Goal: Task Accomplishment & Management: Complete application form

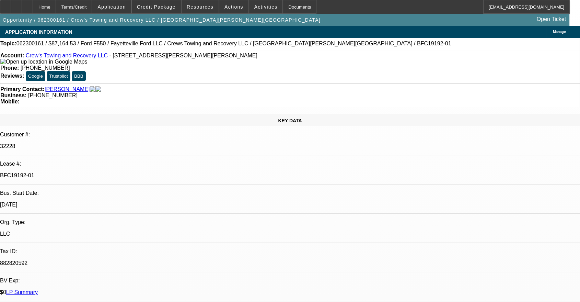
select select "0"
select select "2"
select select "0"
select select "6"
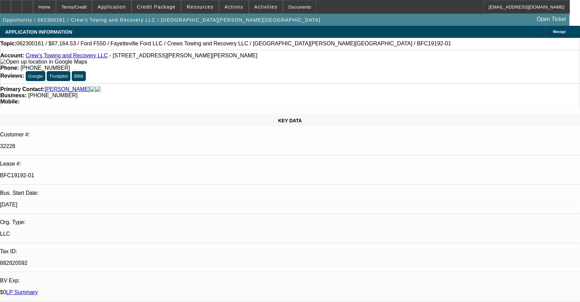
select select "0"
select select "2"
select select "0"
select select "6"
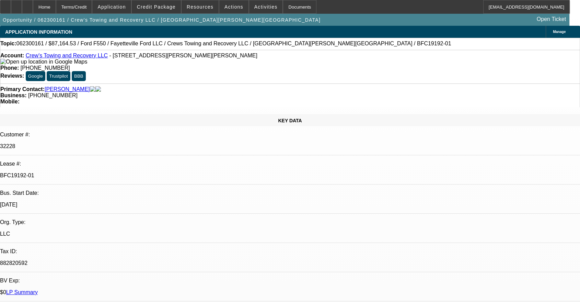
select select "0"
select select "2"
select select "0"
select select "6"
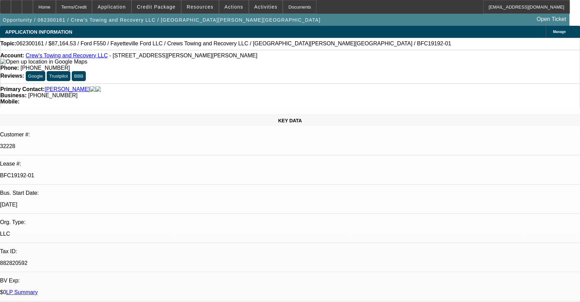
select select "0"
select select "2"
select select "0"
select select "6"
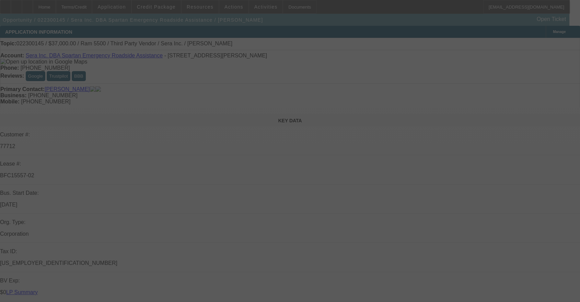
select select "0"
select select "2"
select select "0.1"
select select "4"
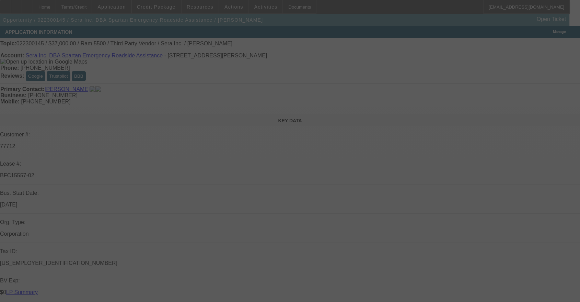
select select "0"
select select "2"
select select "0.1"
select select "4"
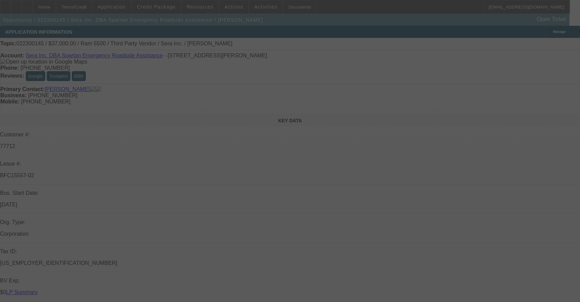
select select "0"
select select "2"
select select "0.1"
select select "4"
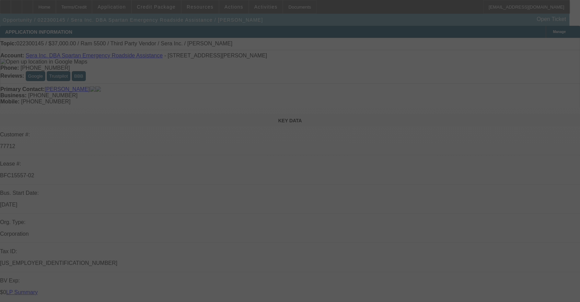
select select "0"
select select "2"
select select "0.1"
select select "4"
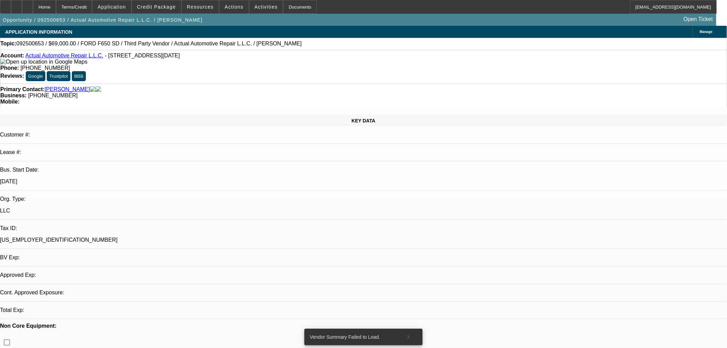
select select "0"
select select "2"
select select "0"
select select "6"
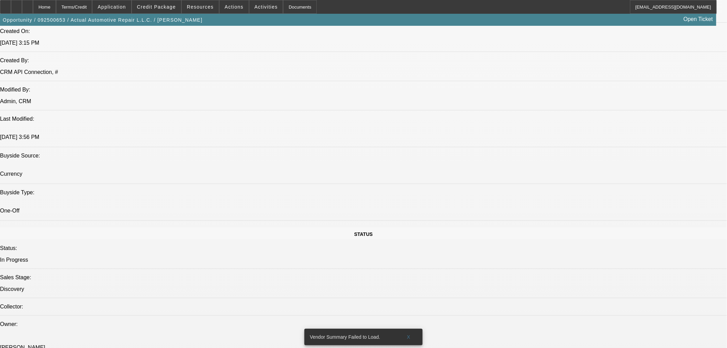
scroll to position [572, 0]
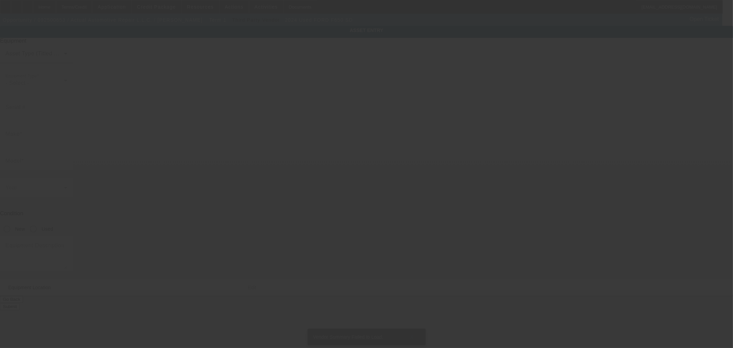
type input "Ford"
type input "F650 SD"
radio input "true"
type textarea "Category: Rollback URL: https://www.truckpaper.com/listing/for-sale/248162037 D…"
type input "826 Highway 3 N"
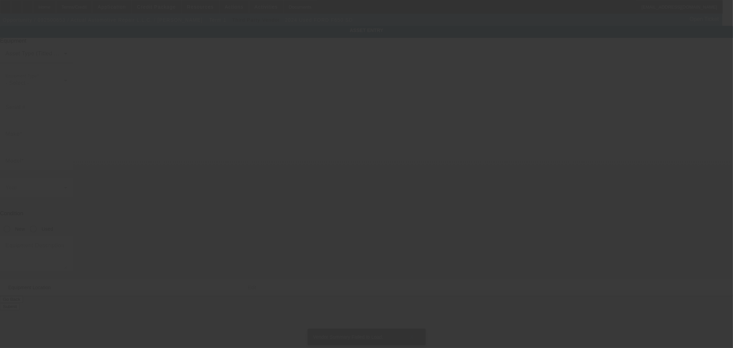
type input "League City"
type input "77573"
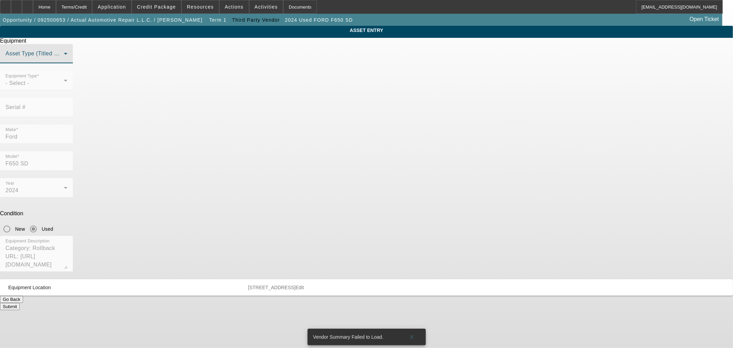
click at [64, 60] on span at bounding box center [34, 56] width 58 height 8
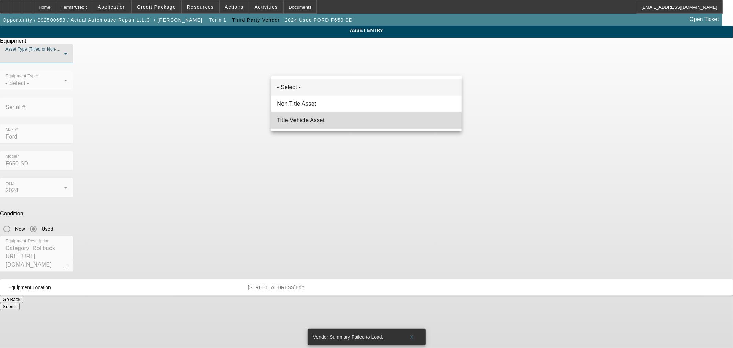
click at [329, 121] on mat-option "Title Vehicle Asset" at bounding box center [366, 120] width 190 height 16
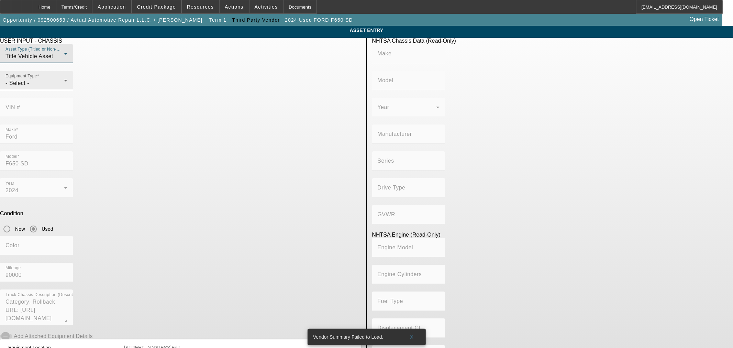
click at [64, 87] on div "- Select -" at bounding box center [34, 83] width 58 height 8
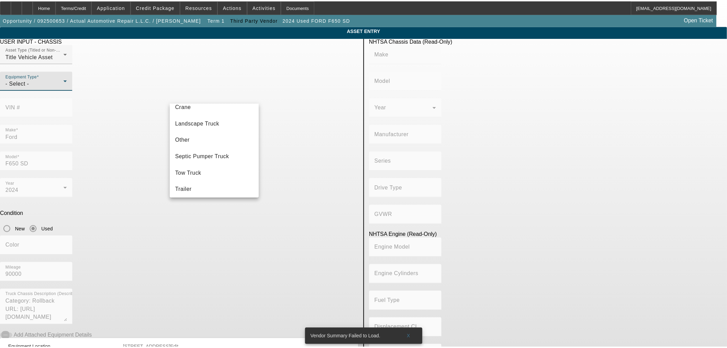
scroll to position [76, 0]
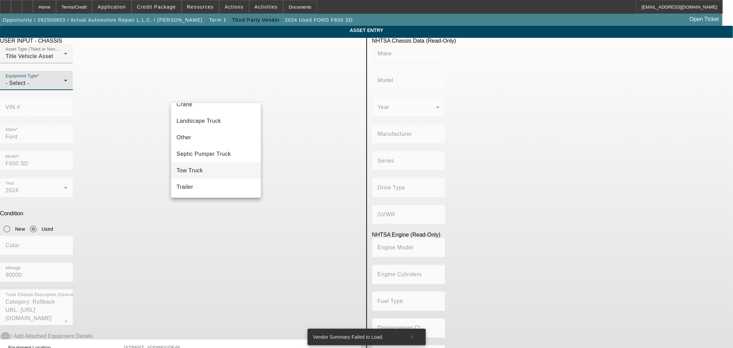
click at [206, 166] on mat-option "Tow Truck" at bounding box center [216, 170] width 90 height 16
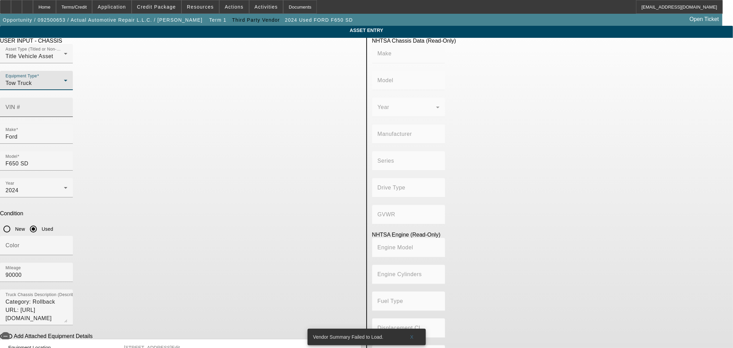
click at [67, 106] on input "VIN #" at bounding box center [36, 110] width 62 height 8
paste input "1FDNF6AN7RDF01597"
type input "1FDNF6AN7RDF01597"
type input "FORD"
type input "F-650"
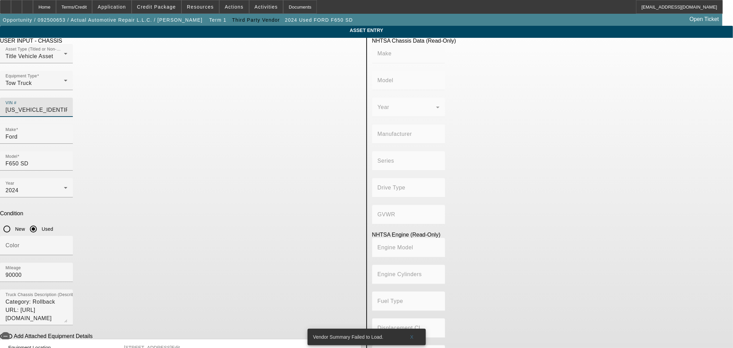
type input "FORD MOTOR COMPANY"
type input "F-Series Super Duty"
type input "4x2"
type input "Class 6: 19,501 - 26,000 lb (8,845 - 11,794 kg)"
type input "8"
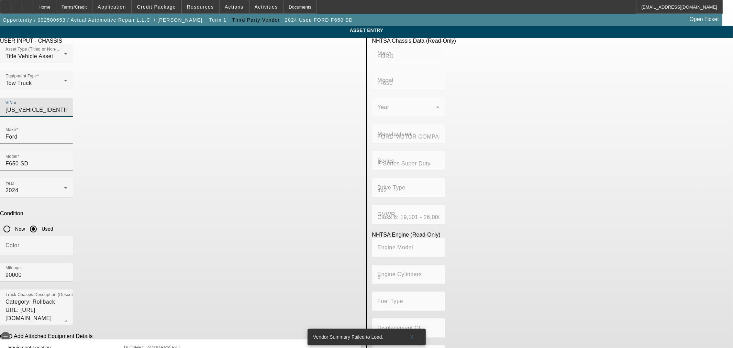
type input "Gasoline"
type input "445.47333189154"
type input "7.3"
type input "1FDNF6AN7RDF01597"
type input "FORD"
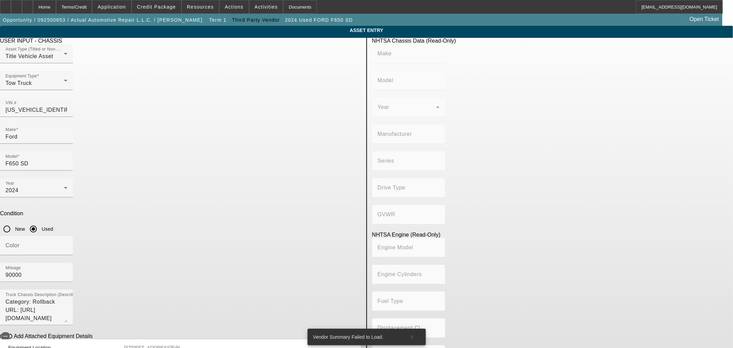
type input "F-650"
type input "FORD MOTOR COMPANY"
type input "F-Series Super Duty"
type input "4x2"
type input "Class 6: 19,501 - 26,000 lb (8,845 - 11,794 kg)"
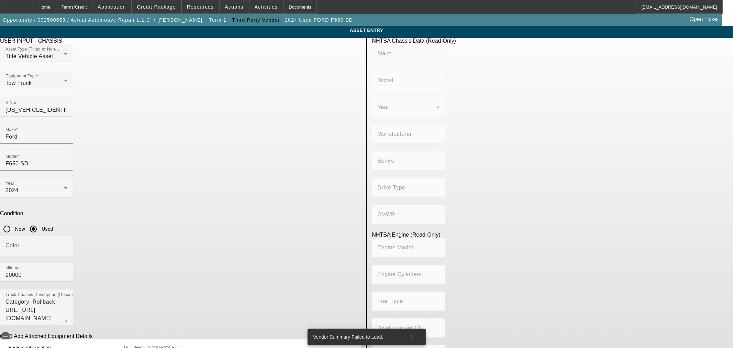
type input "8"
type input "Gasoline"
type input "445.47333189154"
type input "7.3"
drag, startPoint x: 279, startPoint y: 174, endPoint x: 305, endPoint y: 173, distance: 26.1
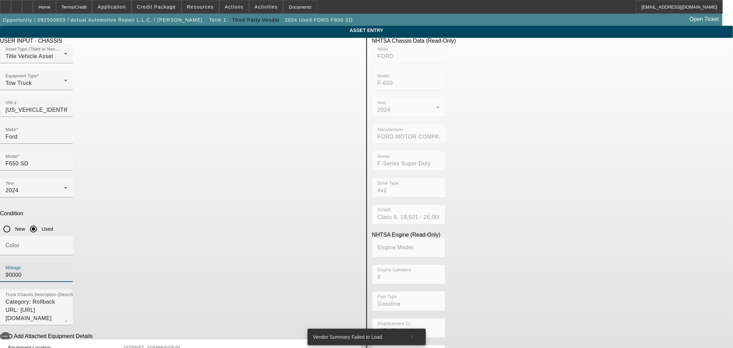
click at [67, 271] on input "90000" at bounding box center [36, 275] width 62 height 8
type input "93895"
click at [67, 244] on input "Color" at bounding box center [36, 248] width 62 height 8
type input "white"
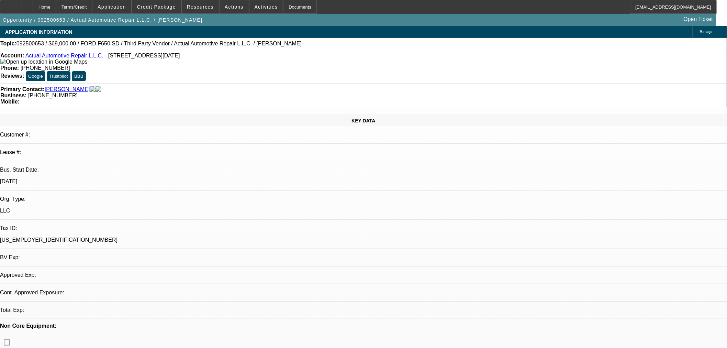
select select "0"
select select "2"
select select "0"
select select "6"
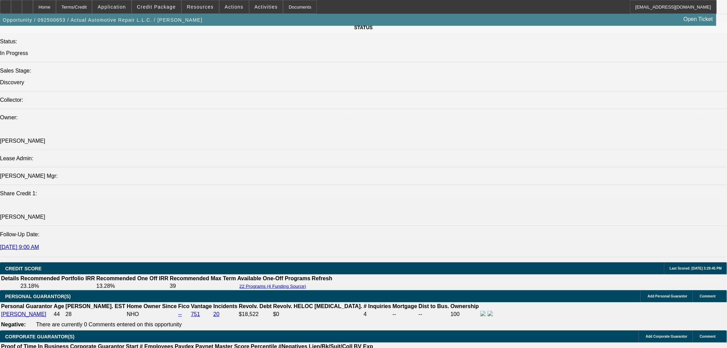
scroll to position [811, 0]
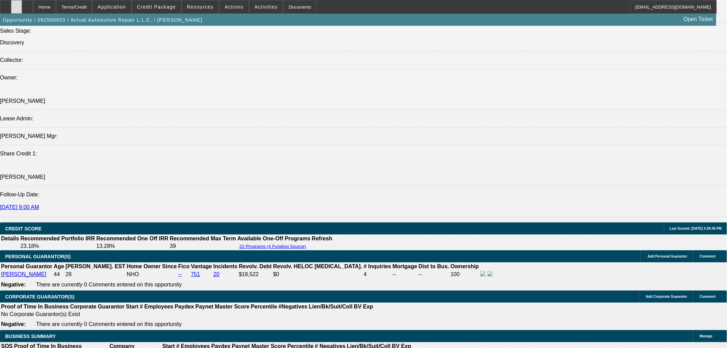
click at [16, 4] on icon at bounding box center [16, 4] width 0 height 0
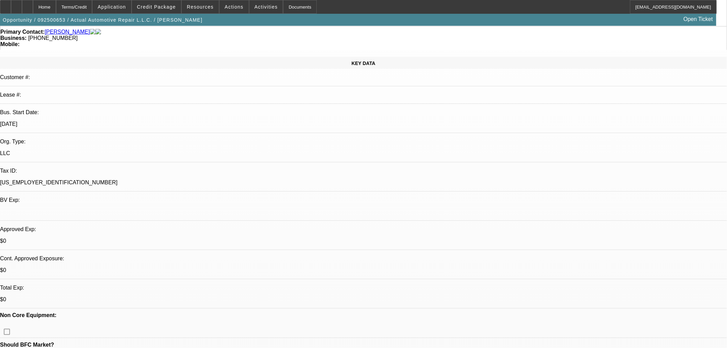
scroll to position [0, 0]
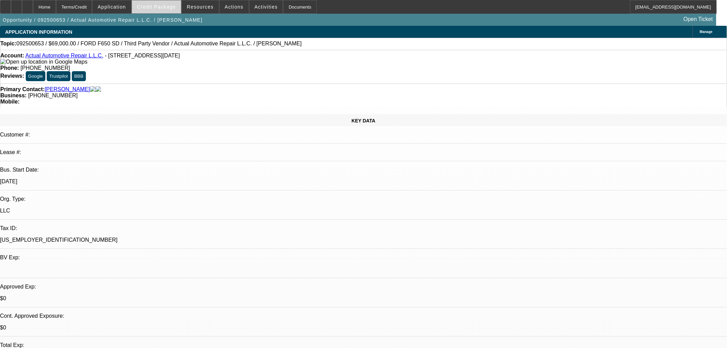
click at [151, 8] on span "Credit Package" at bounding box center [156, 6] width 39 height 5
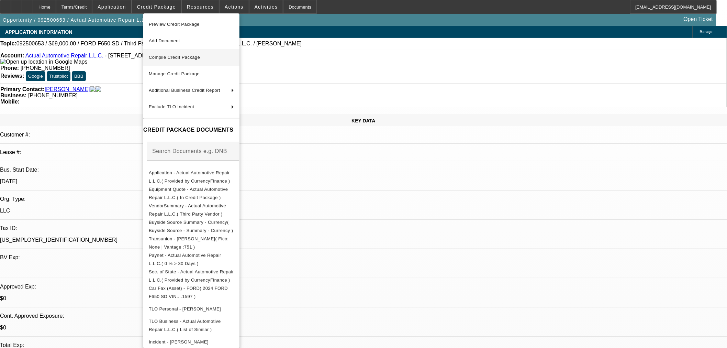
click at [174, 56] on span "Compile Credit Package" at bounding box center [174, 57] width 51 height 5
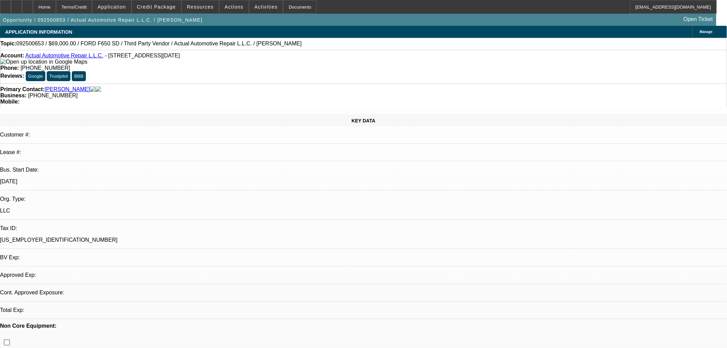
select select "0"
select select "2"
select select "0"
select select "6"
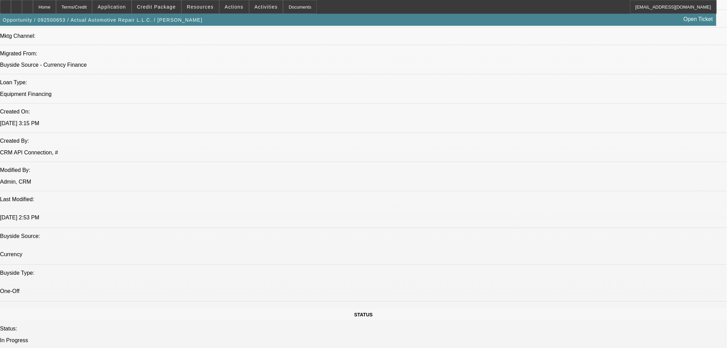
scroll to position [509, 0]
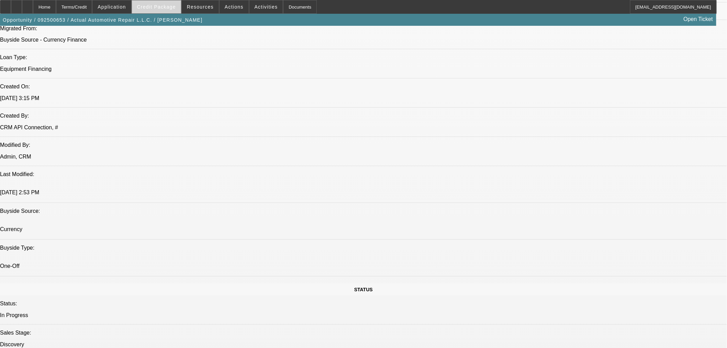
click at [165, 8] on span "Credit Package" at bounding box center [156, 6] width 39 height 5
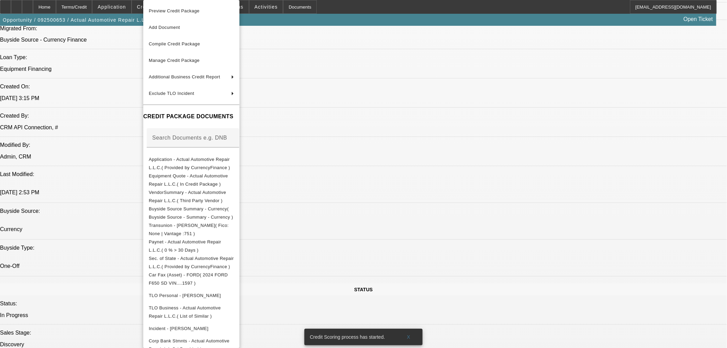
scroll to position [522, 0]
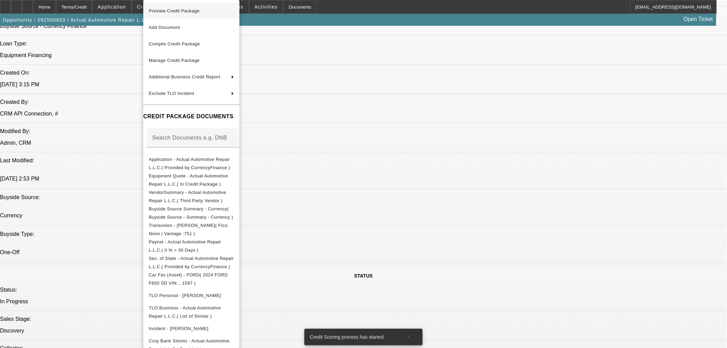
click at [172, 12] on span "Preview Credit Package" at bounding box center [174, 10] width 51 height 5
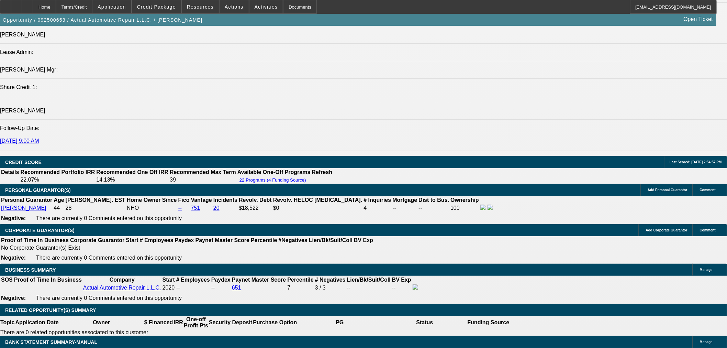
scroll to position [901, 0]
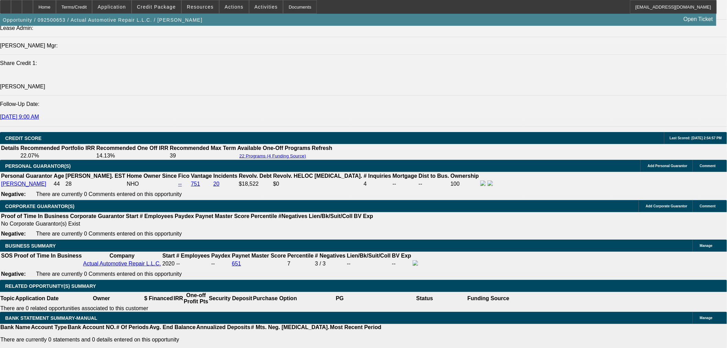
drag, startPoint x: 162, startPoint y: 279, endPoint x: 167, endPoint y: 280, distance: 4.9
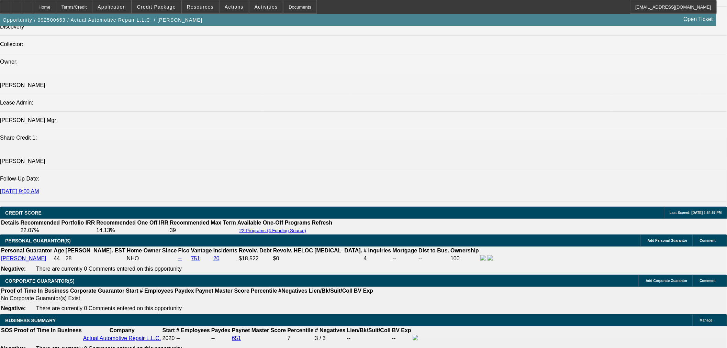
scroll to position [964, 0]
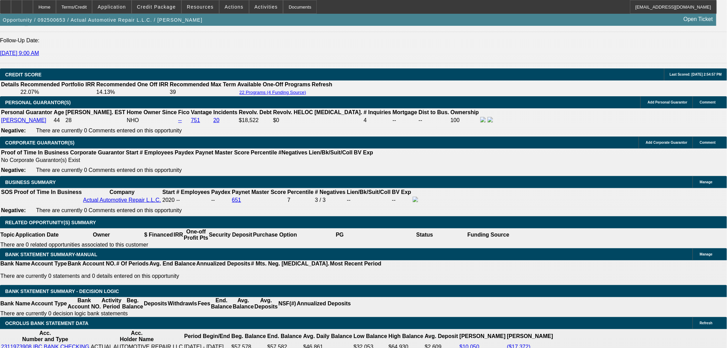
drag, startPoint x: 160, startPoint y: 213, endPoint x: 166, endPoint y: 213, distance: 6.2
drag, startPoint x: 157, startPoint y: 214, endPoint x: 180, endPoint y: 214, distance: 23.0
type input "1"
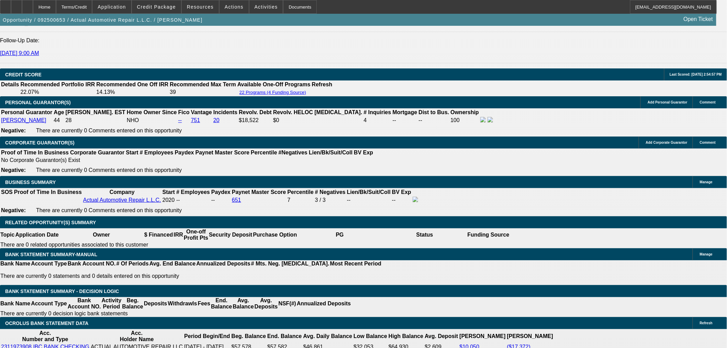
type input "UNKNOWN"
type input "19"
type input "$1,754.63"
type input "$3,509.26"
type input "$2,341.71"
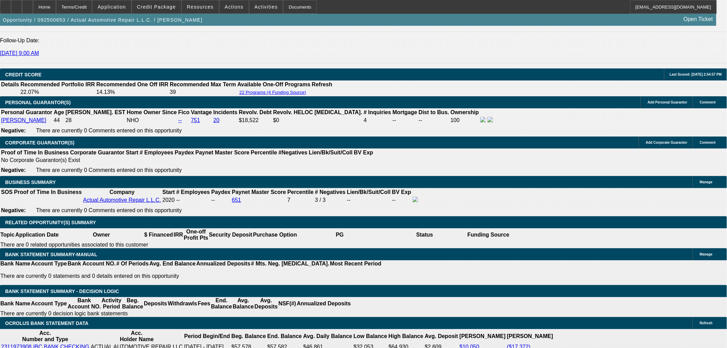
type input "$4,683.42"
type input "19"
drag, startPoint x: 126, startPoint y: 214, endPoint x: 144, endPoint y: 214, distance: 18.5
type input "2345"
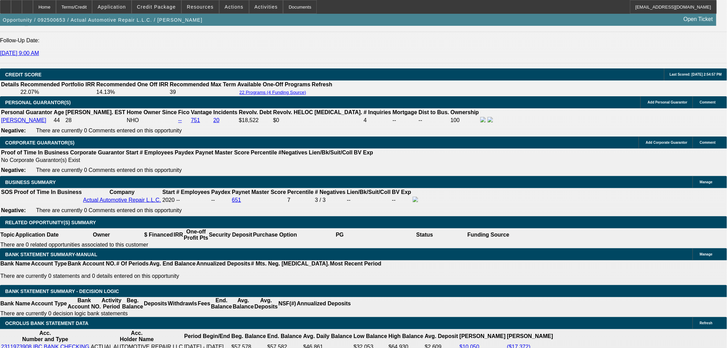
type input "19.1"
type input "$4,690.00"
type input "$2,345.00"
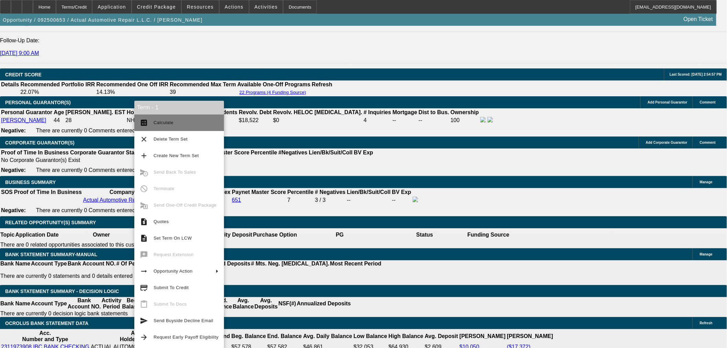
click at [160, 124] on span "Calculate" at bounding box center [164, 122] width 20 height 5
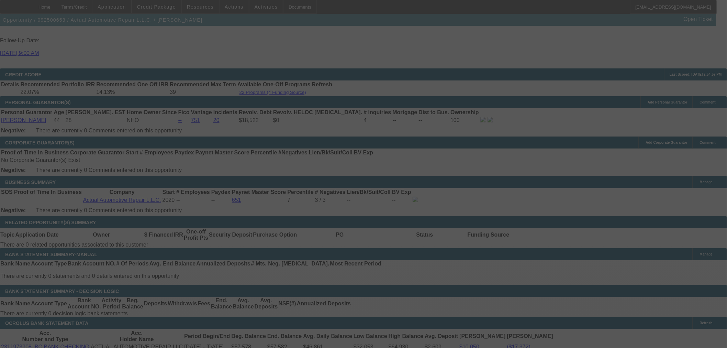
select select "0"
select select "2"
select select "0"
select select "6"
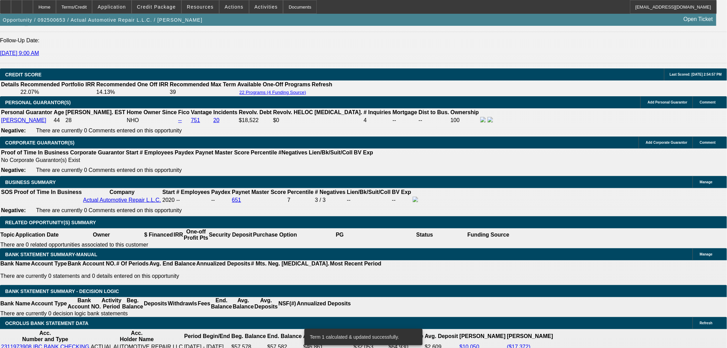
drag, startPoint x: 123, startPoint y: 215, endPoint x: 147, endPoint y: 215, distance: 23.7
type input "23"
type input "$46.00"
type input "UNKNOWN"
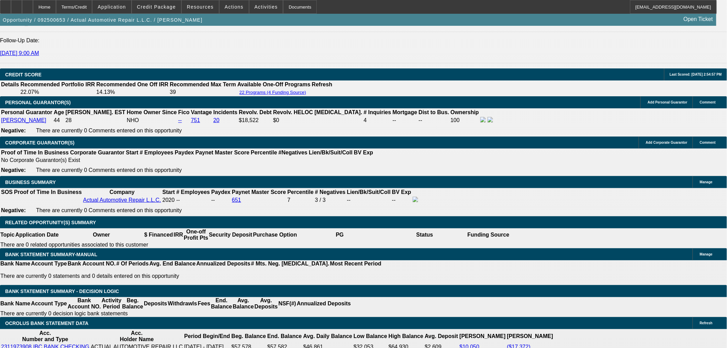
type input "2350"
type input "19.2"
type input "$4,700.00"
type input "$2,350.00"
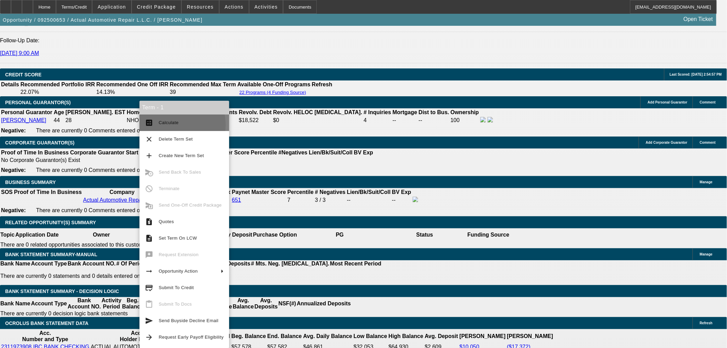
click at [164, 125] on span "Calculate" at bounding box center [169, 122] width 20 height 5
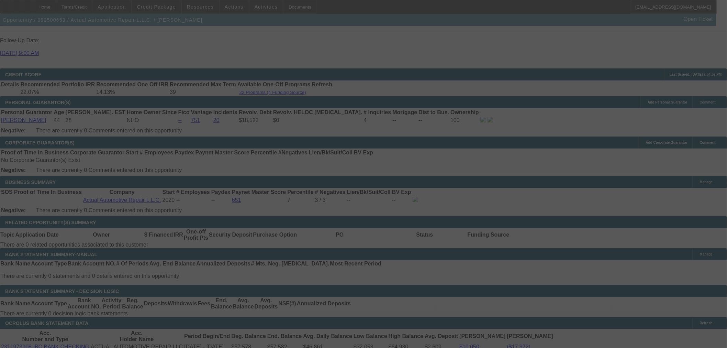
select select "0"
select select "2"
select select "0"
select select "6"
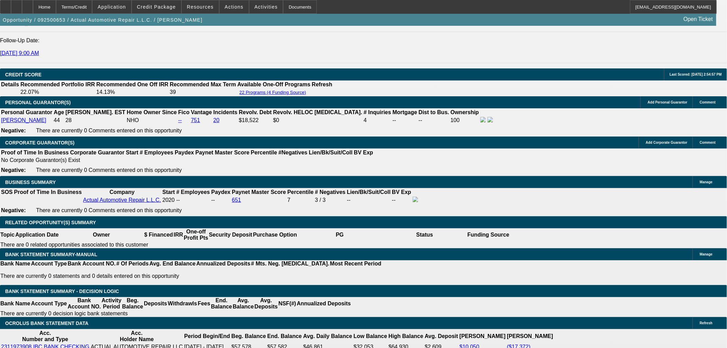
drag, startPoint x: 123, startPoint y: 214, endPoint x: 127, endPoint y: 214, distance: 4.1
drag, startPoint x: 129, startPoint y: 214, endPoint x: 154, endPoint y: 214, distance: 24.7
type input "2375"
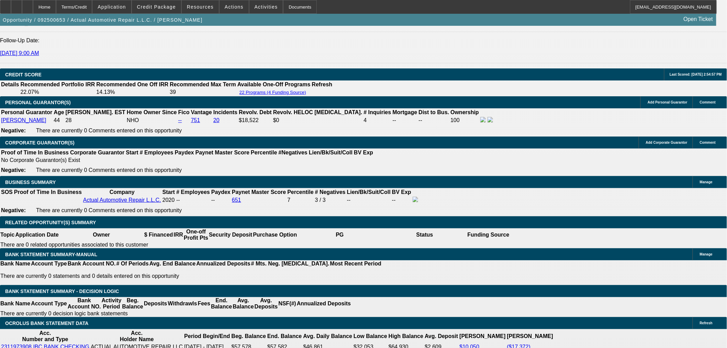
type input "$4,750.00"
type input "UNKNOWN"
type input "19.9"
type input "$2,375.00"
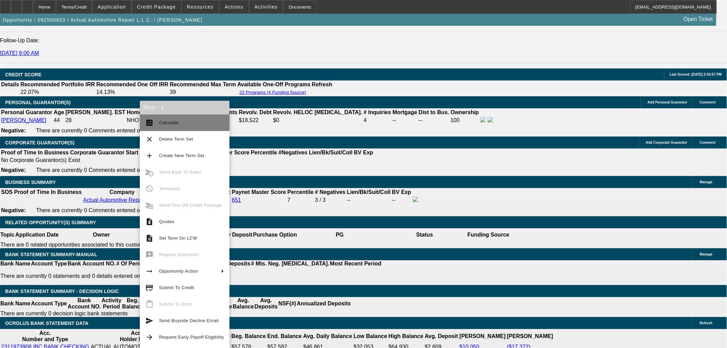
click at [157, 125] on button "calculate Calculate" at bounding box center [185, 122] width 90 height 16
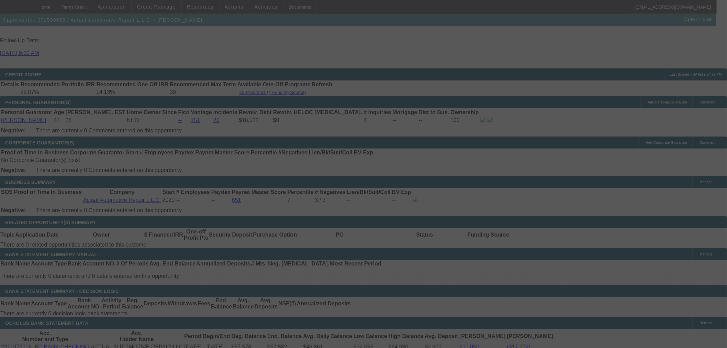
select select "0"
select select "2"
select select "0"
select select "6"
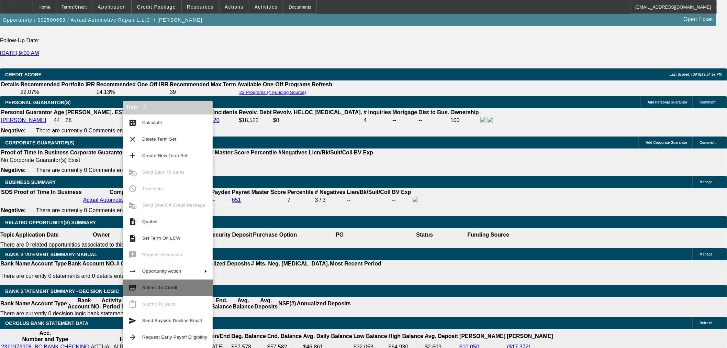
click at [184, 289] on span "Submit To Credit" at bounding box center [174, 287] width 65 height 8
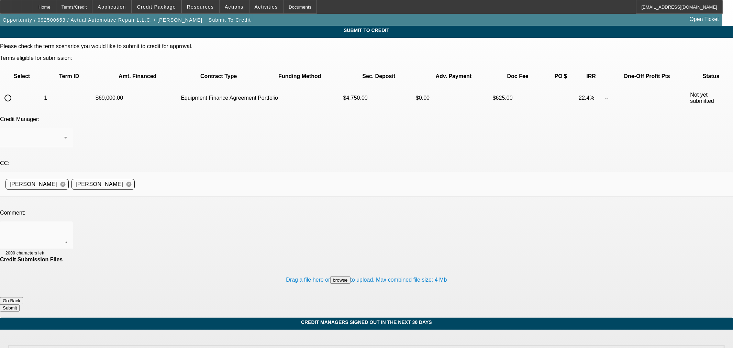
click at [15, 91] on input "radio" at bounding box center [8, 98] width 14 height 14
radio input "true"
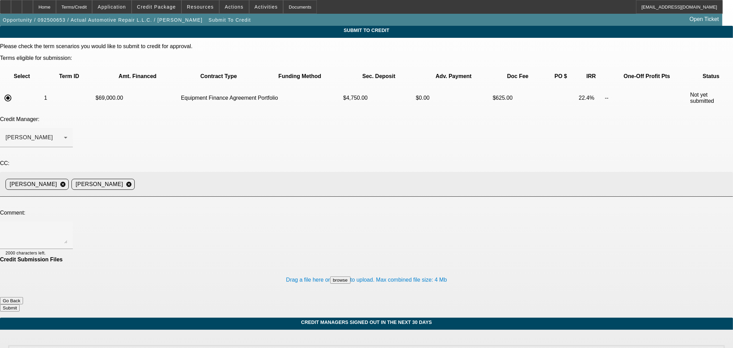
click at [252, 177] on input at bounding box center [430, 184] width 587 height 14
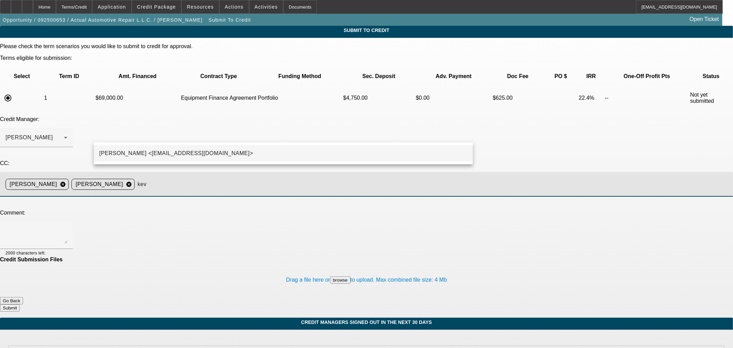
type input "kev"
click at [255, 152] on mat-option "Kevin O'Connor <koconnor@beaconfunding.com>" at bounding box center [283, 153] width 379 height 16
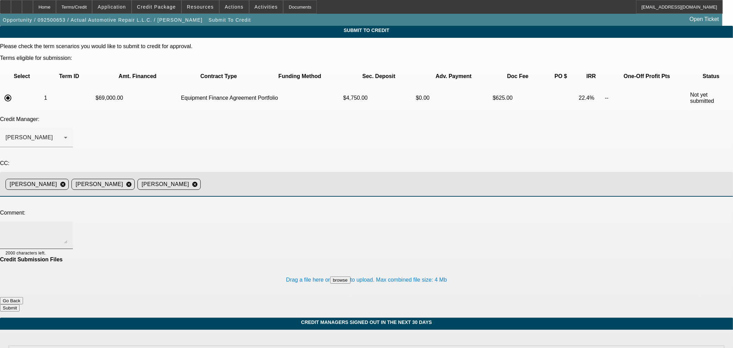
click at [67, 227] on textarea at bounding box center [36, 235] width 62 height 16
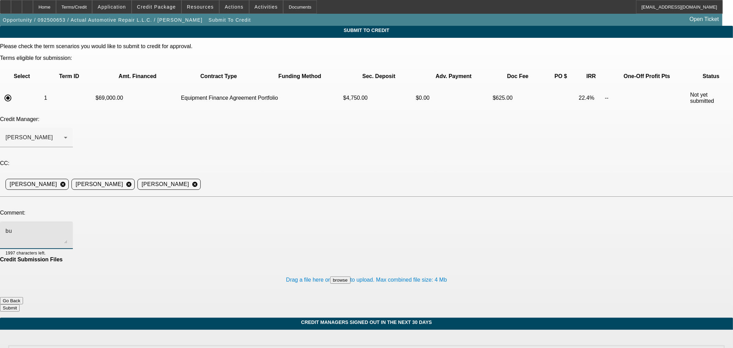
type textarea "b"
type textarea "S"
type textarea "BUYSIDE SUBMISSION CURRENCY - George, please review this Tow truck purchase. Se…"
click at [20, 304] on button "Submit" at bounding box center [10, 307] width 20 height 7
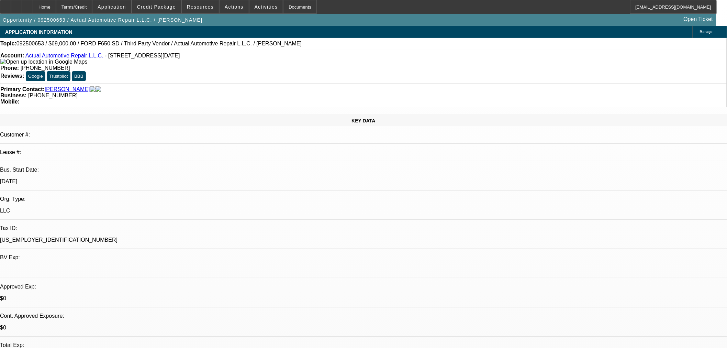
select select "0"
select select "2"
select select "0"
select select "6"
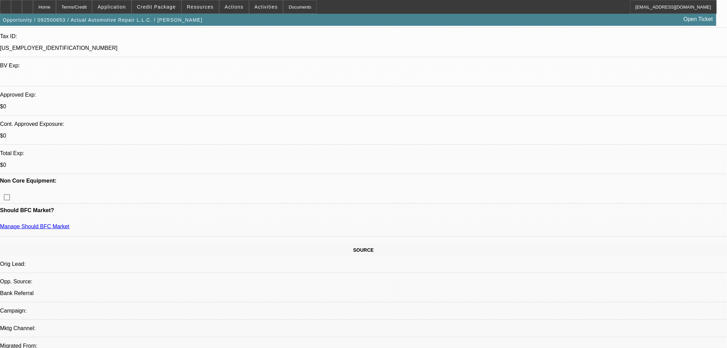
scroll to position [127, 0]
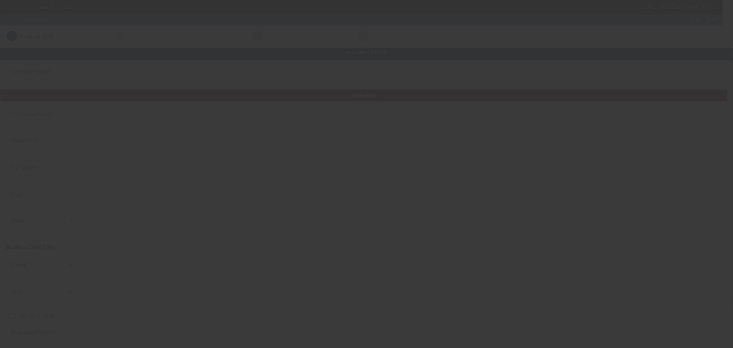
type input "Auto Aid Towing and Recovery"
type input "1322 Rica Ct"
type input "23453"
type input "Virginia Beach"
type input "(757) 462-6565"
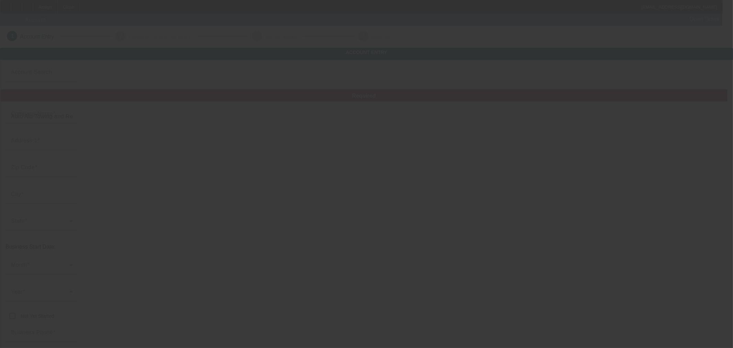
type input "Currency"
type input "a2bfreighttransport11@gmail.com"
type input "Virginia Beach City"
type input "99-0669673"
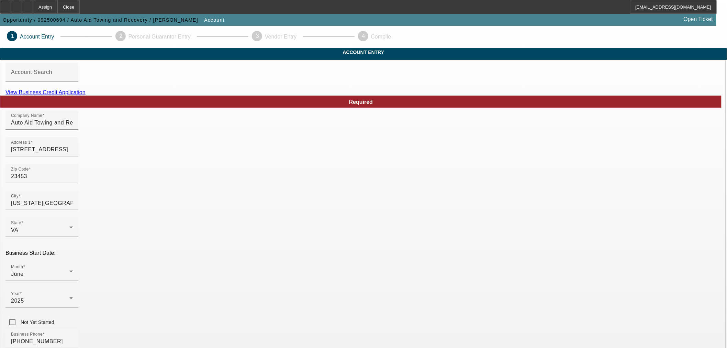
click at [86, 95] on link "View Business Credit Application" at bounding box center [45, 92] width 80 height 6
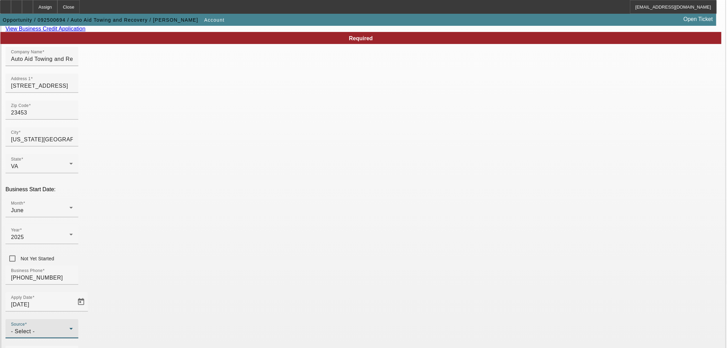
click at [69, 327] on div "- Select -" at bounding box center [40, 331] width 58 height 8
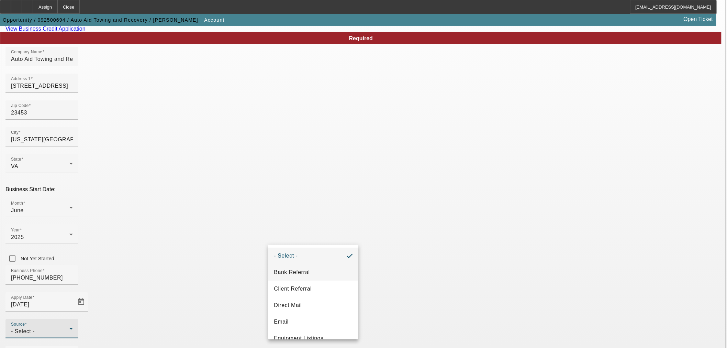
click at [314, 266] on mat-option "Bank Referral" at bounding box center [313, 272] width 90 height 16
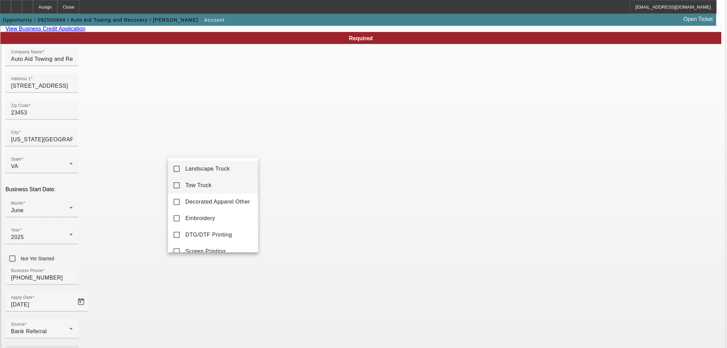
click at [195, 183] on span "Tow Truck" at bounding box center [198, 185] width 26 height 8
click at [300, 279] on div at bounding box center [363, 174] width 727 height 348
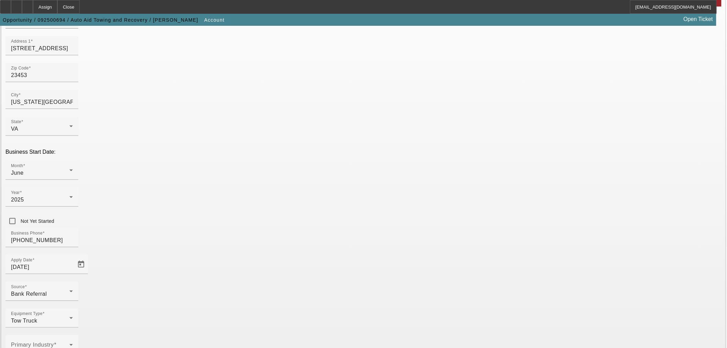
scroll to position [127, 0]
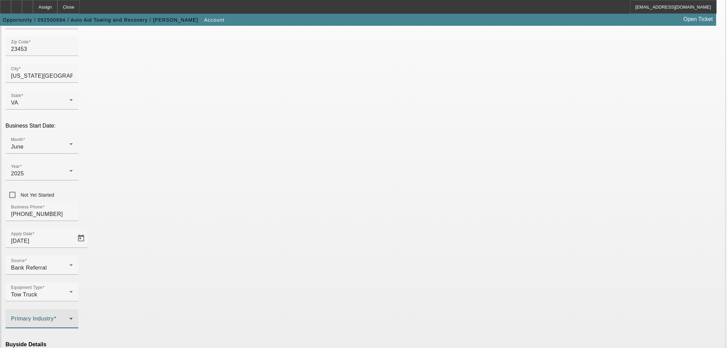
click at [69, 317] on span at bounding box center [40, 321] width 58 height 8
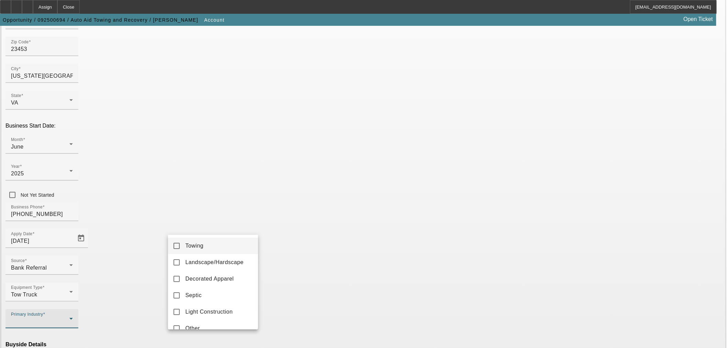
click at [231, 245] on mat-option "Towing" at bounding box center [213, 245] width 90 height 16
click at [305, 215] on div at bounding box center [363, 174] width 727 height 348
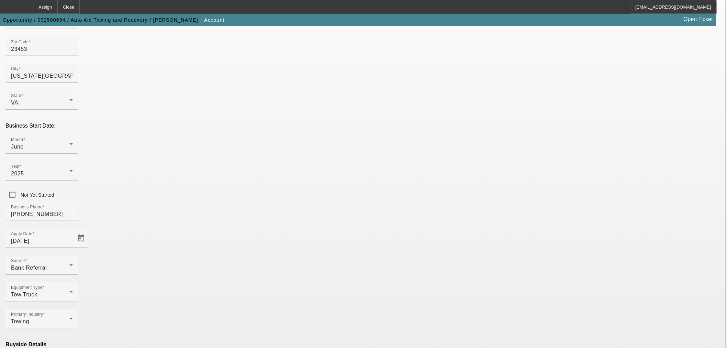
scroll to position [128, 0]
click at [228, 287] on mat-option "Ineligible" at bounding box center [213, 287] width 90 height 16
type input "Currency"
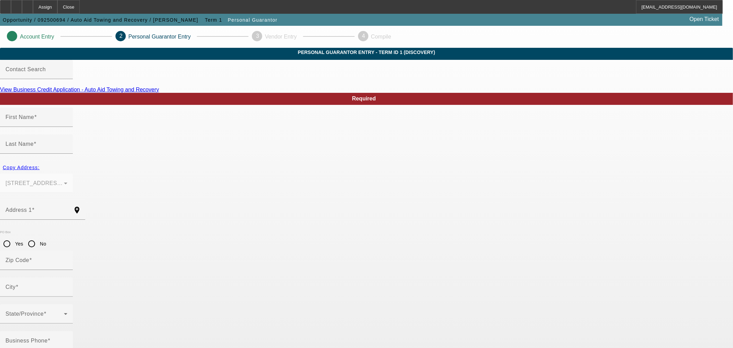
type input "Alonzo"
type input "Bell"
type input "1322 Rica Ct"
radio input "true"
type input "23453"
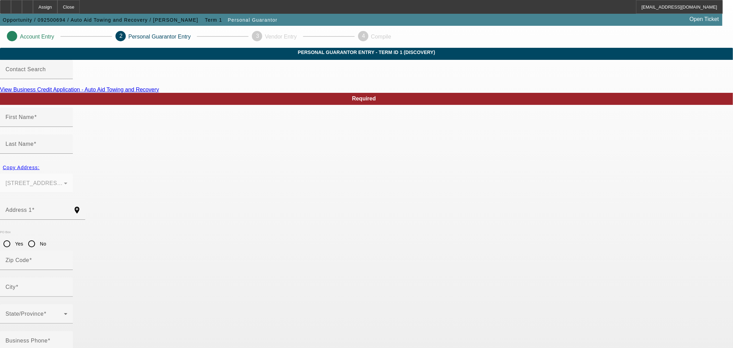
type input "Virginia Beach"
type input "[PHONE_NUMBER]"
type input "100"
type input "226-27-3220"
type input "a2bfreighttransport11@gmail.com"
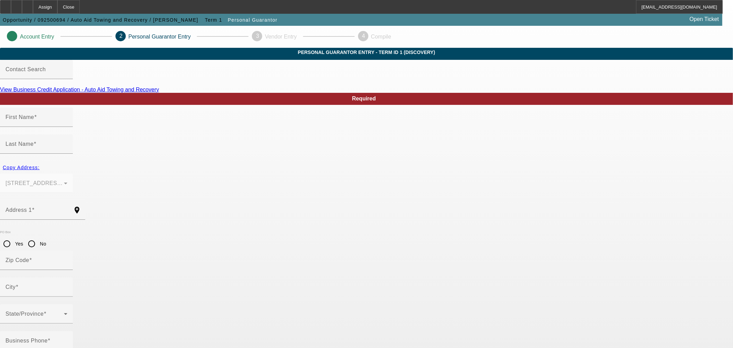
type input "D"
type input "[PHONE_NUMBER]"
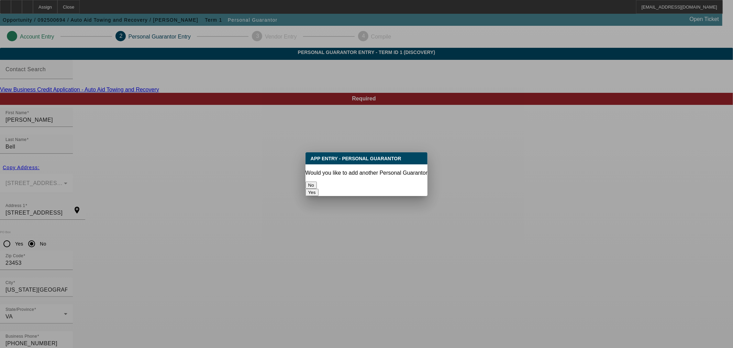
click at [317, 181] on button "No" at bounding box center [310, 184] width 11 height 7
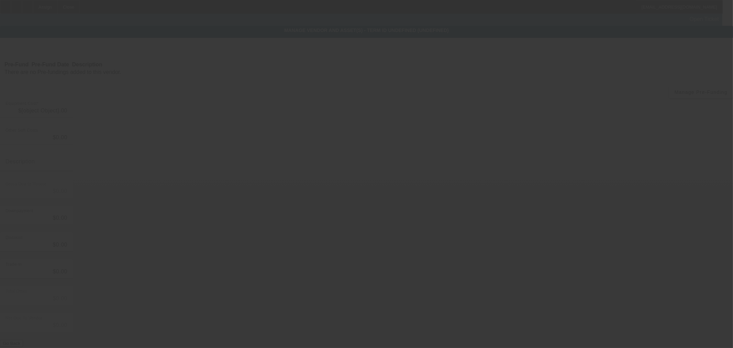
type input "$29,500.00"
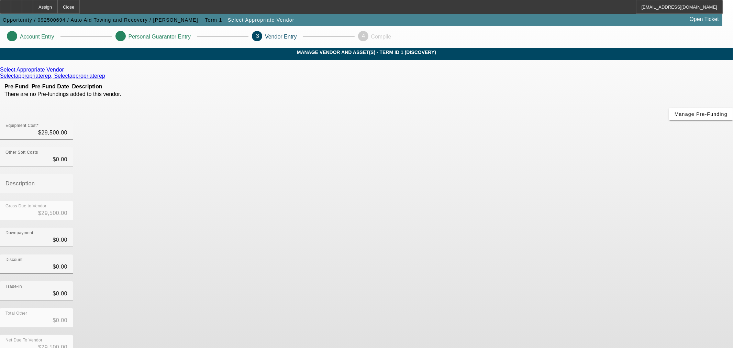
click at [66, 72] on icon at bounding box center [66, 70] width 0 height 6
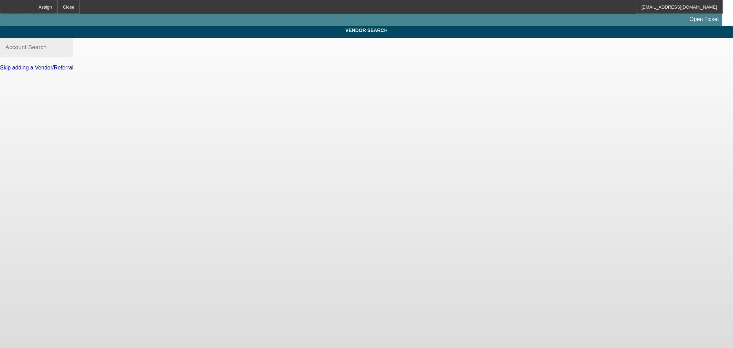
click at [67, 57] on div "Account Search" at bounding box center [36, 47] width 62 height 19
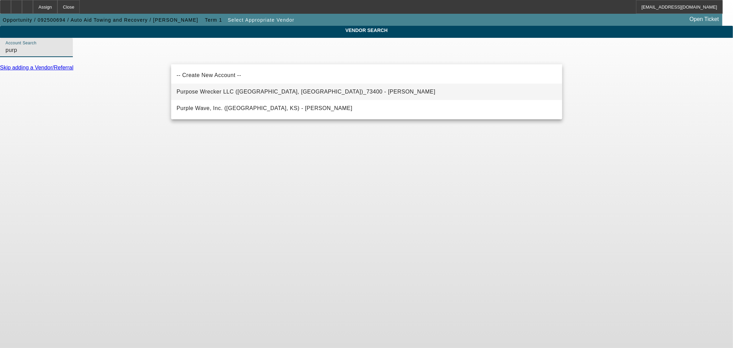
click at [242, 89] on span "Purpose Wrecker LLC (Wentzville, MO)_73400 - Pellow, Randy" at bounding box center [306, 92] width 259 height 8
type input "Purpose Wrecker LLC (Wentzville, MO)_73400 - Pellow, Randy"
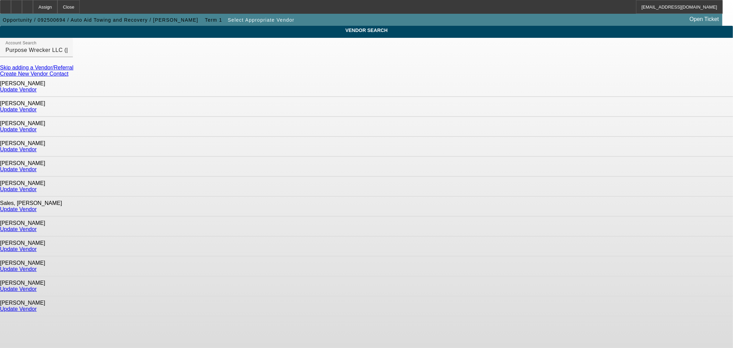
click at [37, 88] on link "Update Vendor" at bounding box center [18, 90] width 37 height 6
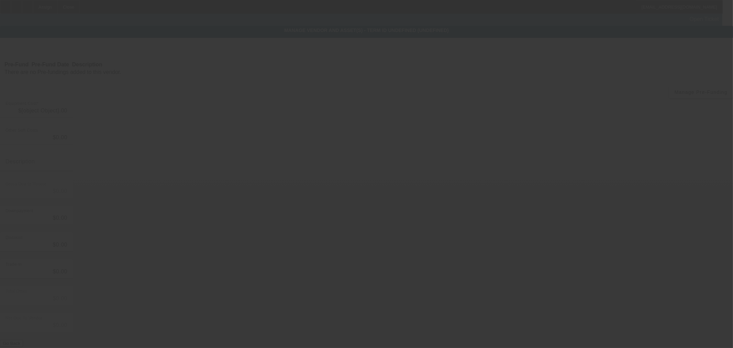
type input "$29,500.00"
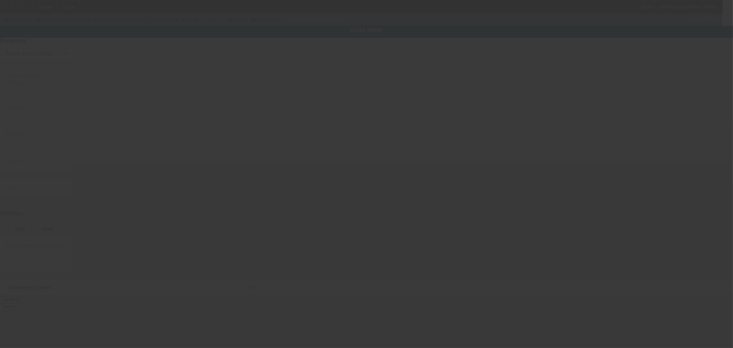
type input "Ford"
type input "F450"
radio input "true"
type textarea "VIN/Serial: 1FDAF4GR7AEB39220 Category: Wrecker URL: https://www.truckpaper.com…"
type input "1732 Prospect Road"
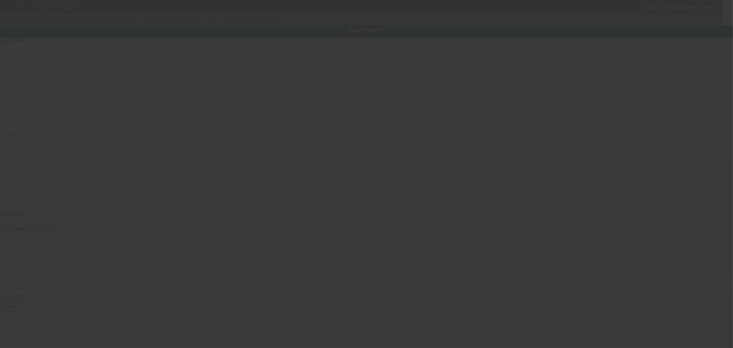
type input "Wentzville"
type input "63385"
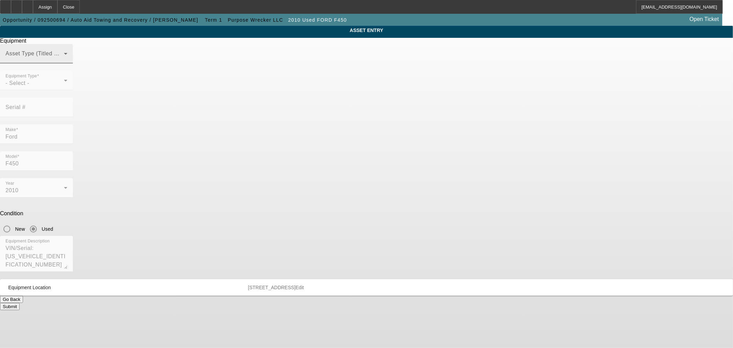
click at [67, 63] on div "Asset Type (Titled or Non-Titled)" at bounding box center [36, 53] width 62 height 19
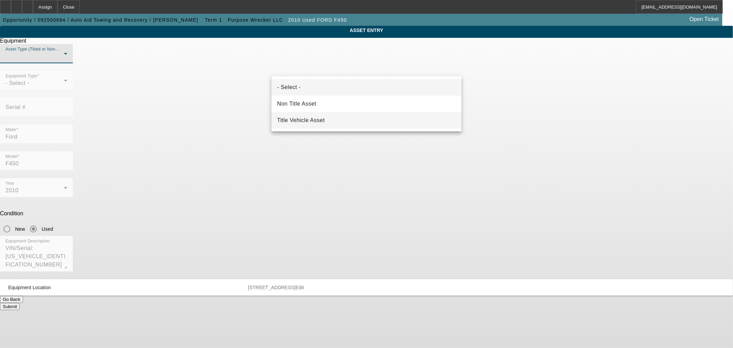
click at [326, 114] on mat-option "Title Vehicle Asset" at bounding box center [366, 120] width 190 height 16
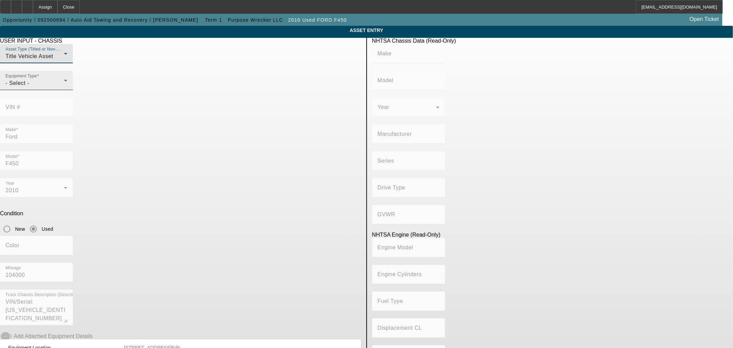
click at [64, 87] on div "- Select -" at bounding box center [34, 83] width 58 height 8
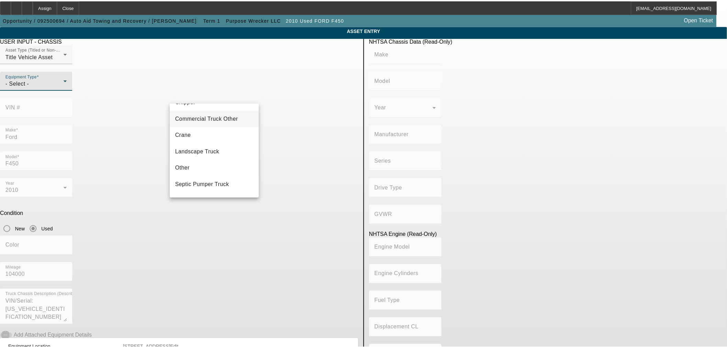
scroll to position [64, 0]
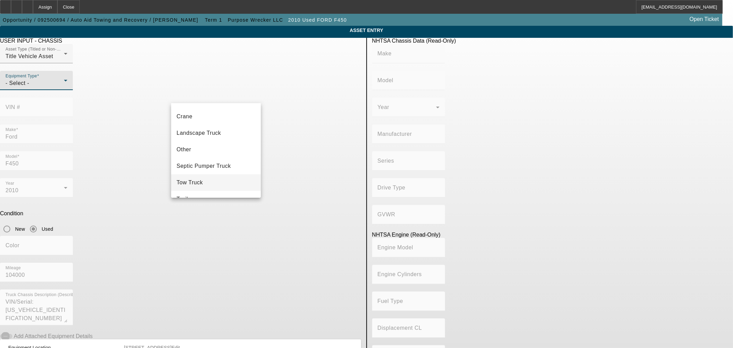
click at [202, 179] on span "Tow Truck" at bounding box center [190, 182] width 26 height 8
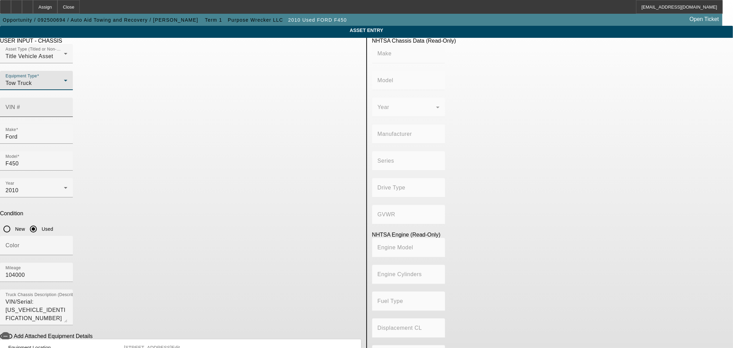
click at [67, 106] on input "VIN #" at bounding box center [36, 110] width 62 height 8
paste input "1FDAF4GR7AEB39220"
type input "1FDAF4GR7AEB39220"
type input "FORD"
type input "F-450"
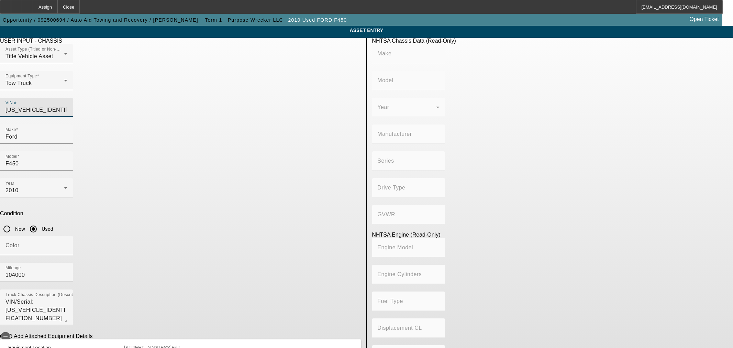
type input "FORD MOTOR COMPANY"
type input "4x2"
type input "Class 5: 16,001 - 19,500 lb (7,258 - 8,845 kg)"
type input "Navistar"
type input "8"
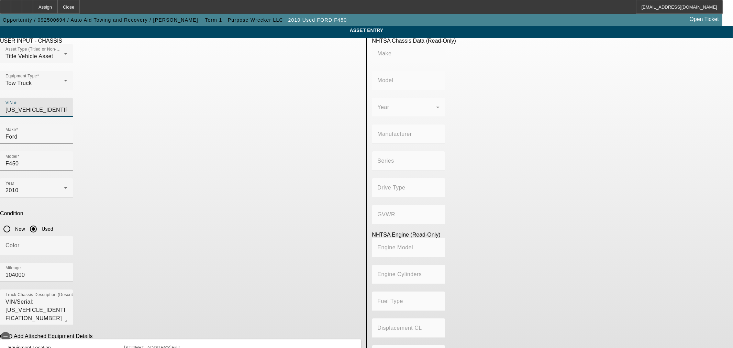
type input "Diesel"
type input "390.55196220628"
type input "6.4"
type input "1FDAF4GR7AEB39220"
type input "FORD"
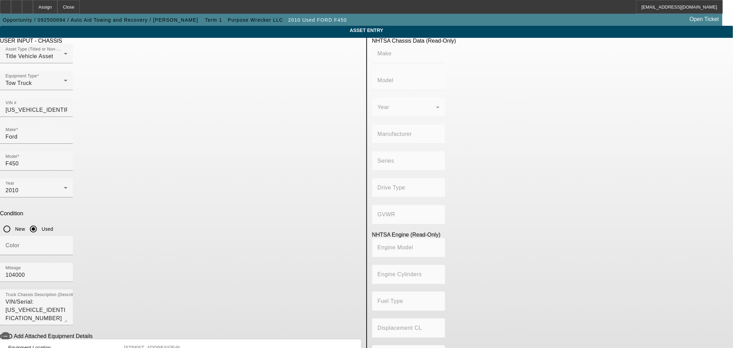
type input "F-450"
type input "FORD MOTOR COMPANY"
type input "4x2"
type input "Class 5: 16,001 - 19,500 lb (7,258 - 8,845 kg)"
type input "Navistar"
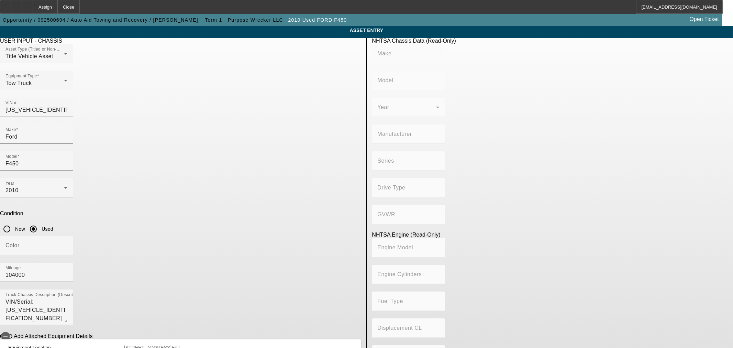
type input "8"
type input "Diesel"
type input "390.55196220628"
type input "6.4"
drag, startPoint x: 284, startPoint y: 177, endPoint x: 327, endPoint y: 177, distance: 42.6
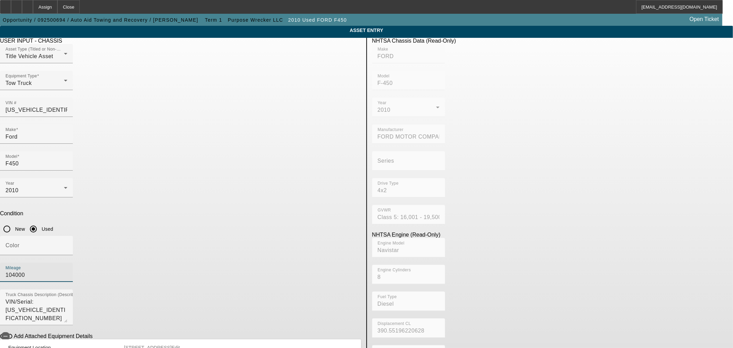
click at [67, 271] on input "104000" at bounding box center [36, 275] width 62 height 8
type input "104229"
click at [67, 244] on input "Color" at bounding box center [36, 248] width 62 height 8
type input "white"
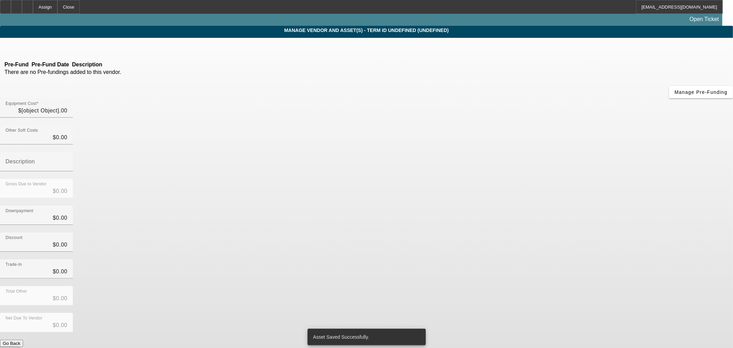
type input "$29,500.00"
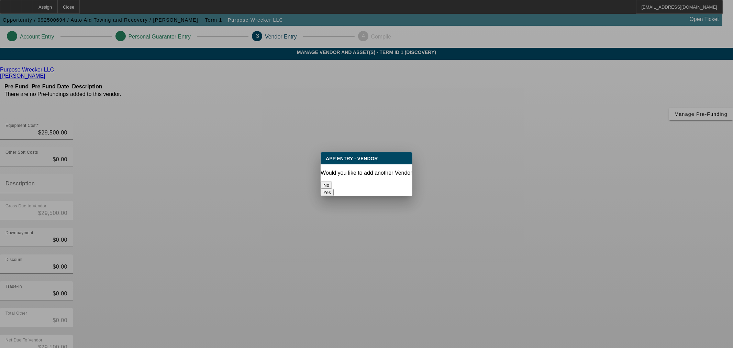
click at [332, 181] on button "No" at bounding box center [325, 184] width 11 height 7
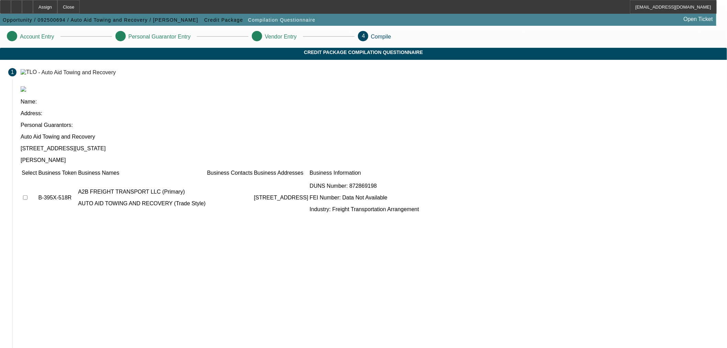
click at [27, 195] on input "checkbox" at bounding box center [25, 197] width 4 height 4
checkbox input "true"
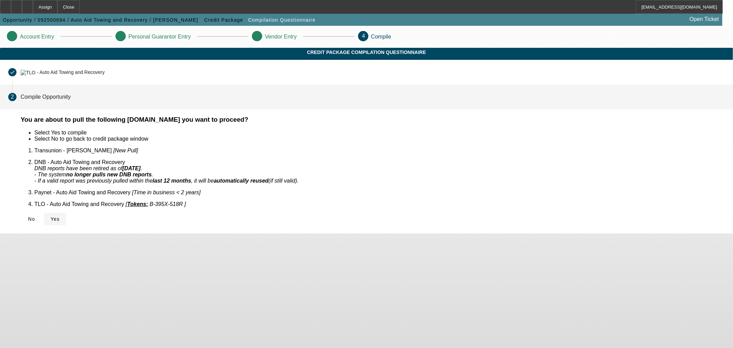
click at [50, 216] on icon at bounding box center [50, 218] width 0 height 5
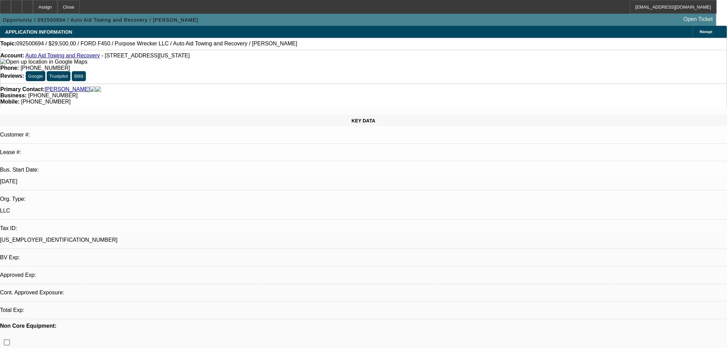
select select "0"
select select "2"
select select "0"
select select "6"
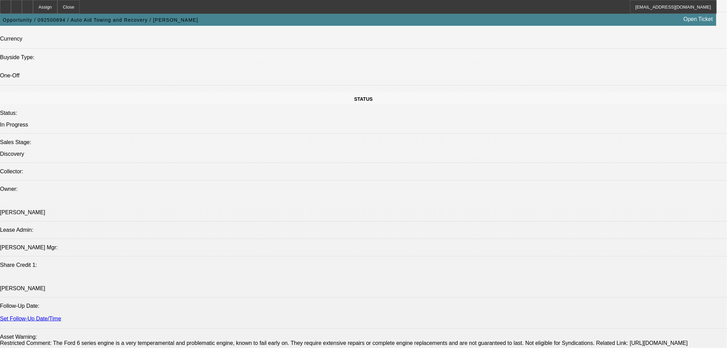
scroll to position [572, 0]
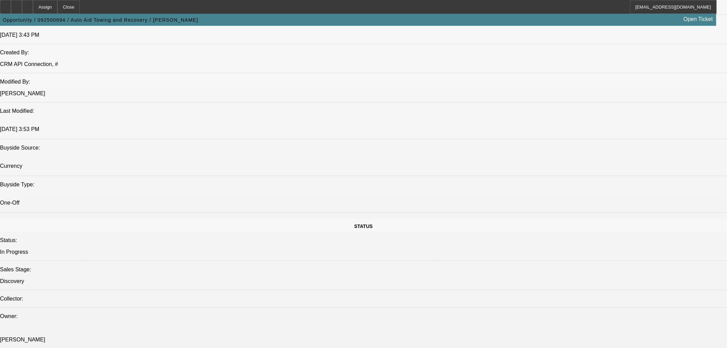
drag, startPoint x: 656, startPoint y: 218, endPoint x: 546, endPoint y: 184, distance: 114.9
copy td "[PERSON_NAME] is the 100% owner of his roadside assistance and vehicle recovery…"
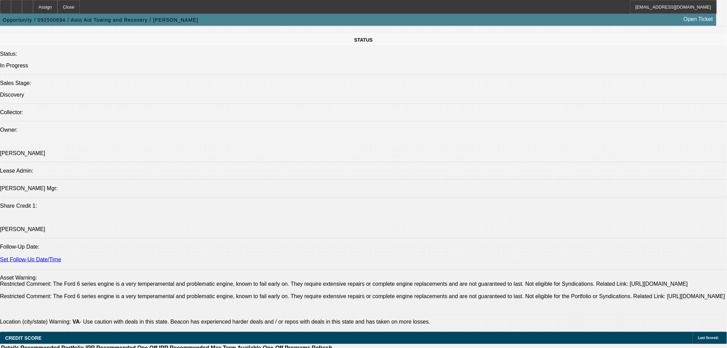
scroll to position [763, 0]
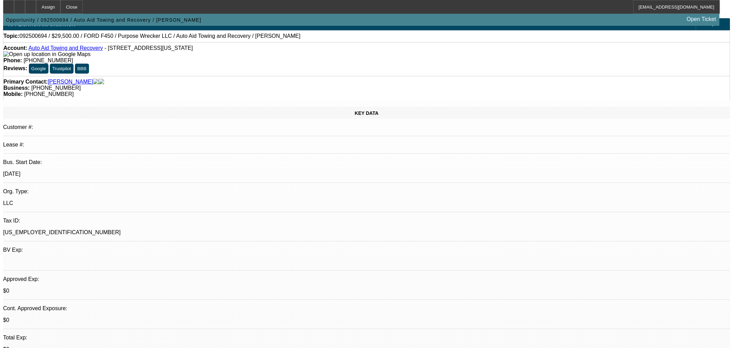
scroll to position [0, 0]
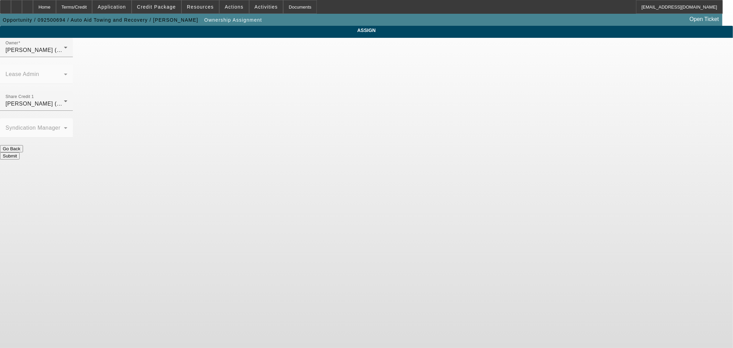
click at [64, 100] on div "O'Connor, Kevin (Lvl 19)" at bounding box center [34, 104] width 58 height 8
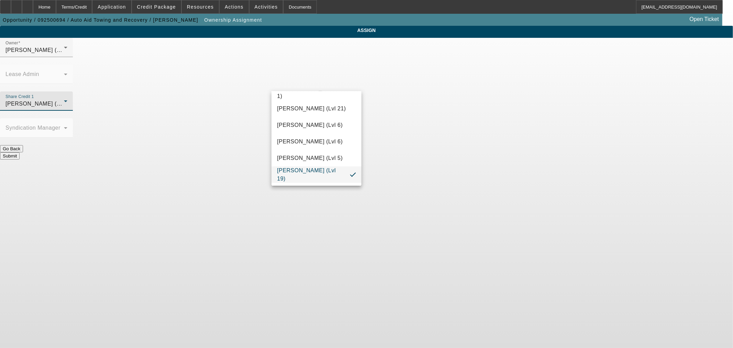
scroll to position [637, 0]
click at [307, 131] on span "Richards, Stephanie (Lvl 3)" at bounding box center [310, 127] width 66 height 8
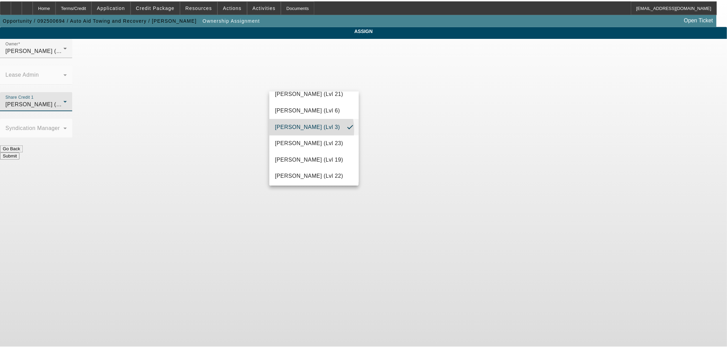
scroll to position [697, 0]
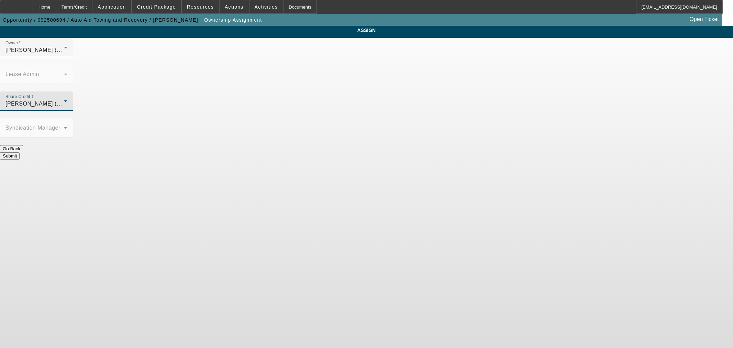
click at [20, 152] on button "Submit" at bounding box center [10, 155] width 20 height 7
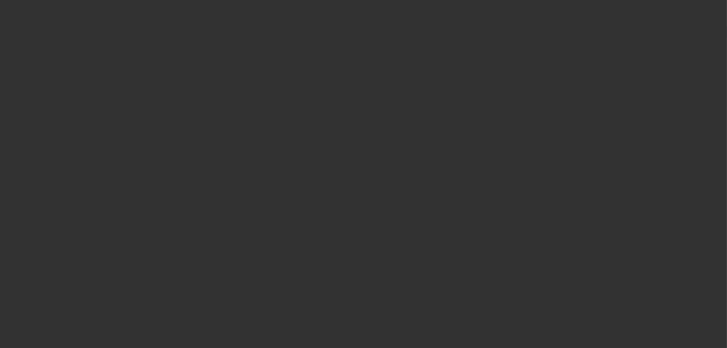
select select "0"
select select "2"
select select "0"
select select "6"
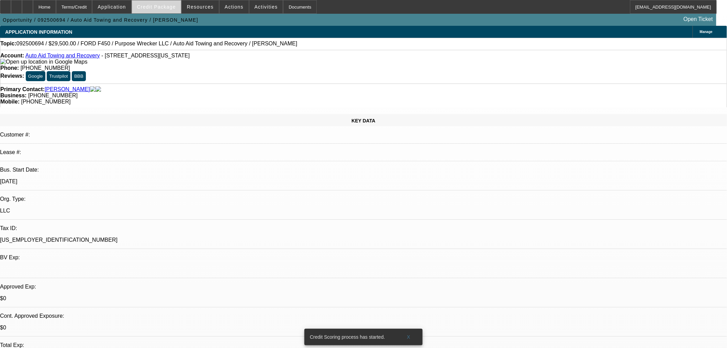
click at [169, 7] on span "Credit Package" at bounding box center [156, 6] width 39 height 5
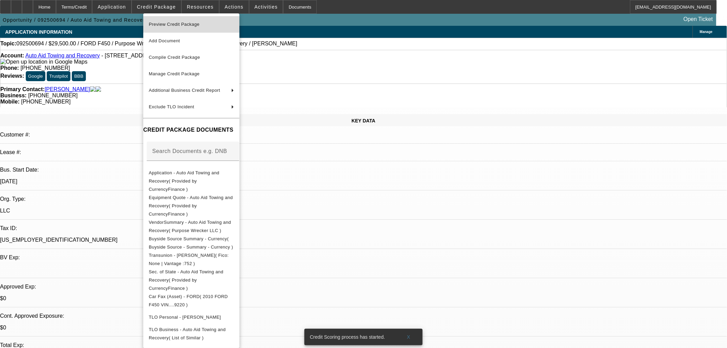
click at [187, 25] on span "Preview Credit Package" at bounding box center [174, 24] width 51 height 5
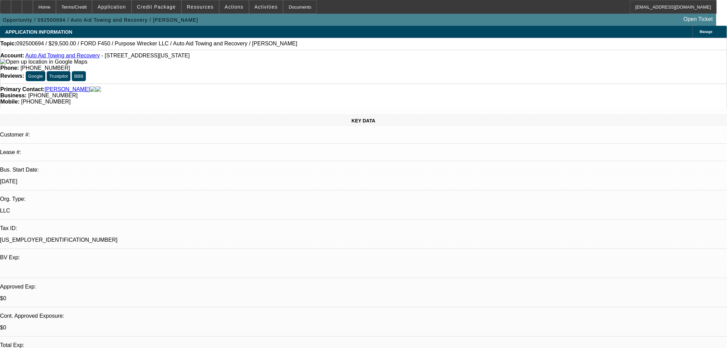
click at [74, 58] on link "Auto Aid Towing and Recovery" at bounding box center [62, 56] width 75 height 6
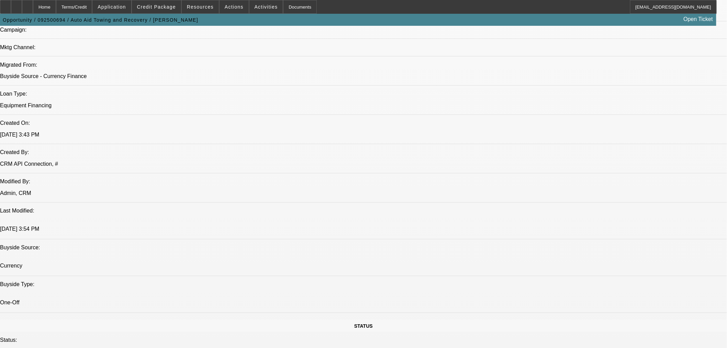
scroll to position [445, 0]
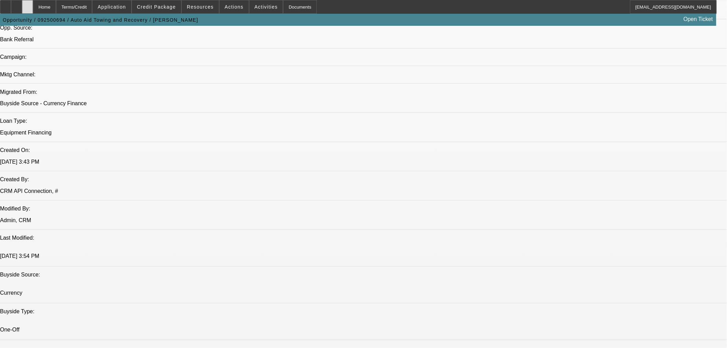
click at [27, 4] on icon at bounding box center [27, 4] width 0 height 0
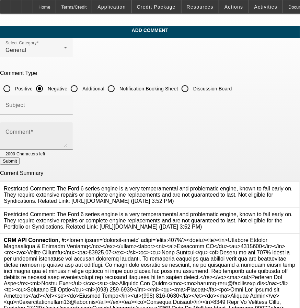
click at [67, 131] on textarea "Comment" at bounding box center [36, 139] width 62 height 16
click at [81, 89] on input "Additional" at bounding box center [74, 89] width 14 height 14
radio input "true"
click at [67, 126] on div "Comment" at bounding box center [36, 135] width 62 height 27
paste textarea "[PERSON_NAME] is the 100% owner of his roadside assistance and vehicle recovery…"
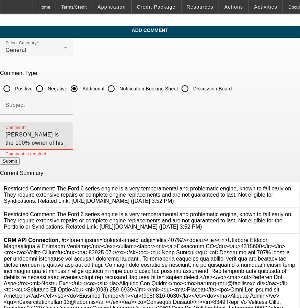
scroll to position [15, 0]
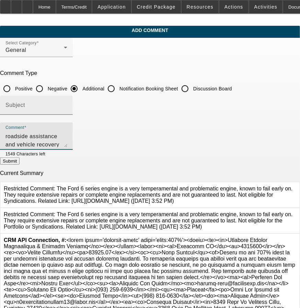
type textarea "[PERSON_NAME] is the 100% owner of his roadside assistance and vehicle recovery…"
click at [67, 107] on input "Subject" at bounding box center [36, 108] width 62 height 8
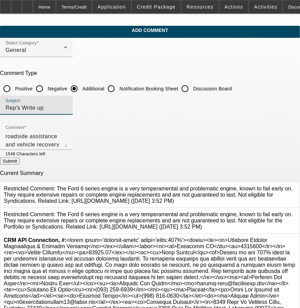
type input "Rep's Write up"
click at [20, 162] on button "Submit" at bounding box center [10, 160] width 20 height 7
radio input "true"
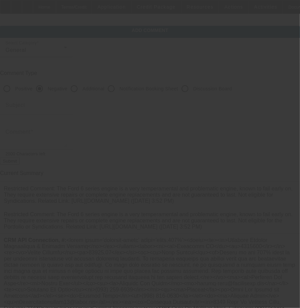
scroll to position [0, 0]
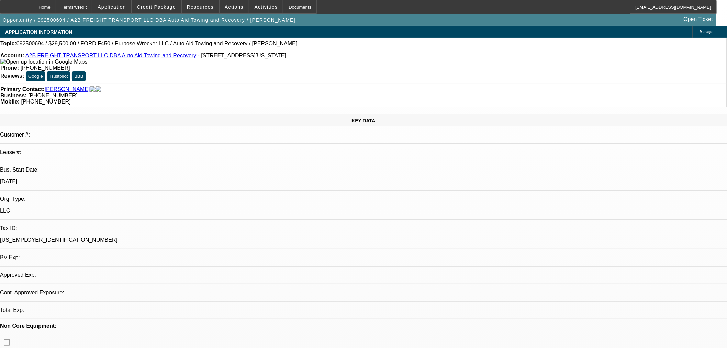
select select "0"
select select "2"
select select "0"
select select "6"
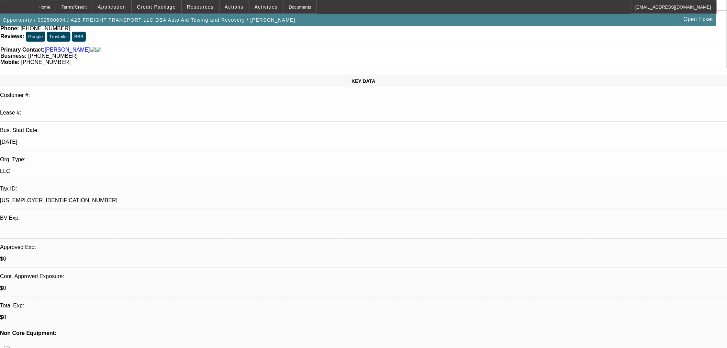
scroll to position [64, 0]
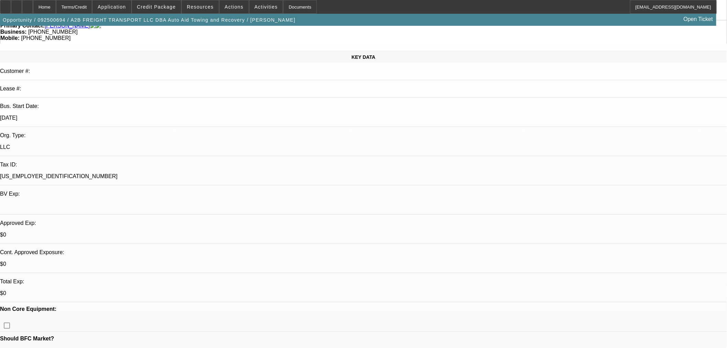
drag, startPoint x: 586, startPoint y: 236, endPoint x: 545, endPoint y: 236, distance: 40.2
copy td "[PHONE_NUMBER]"
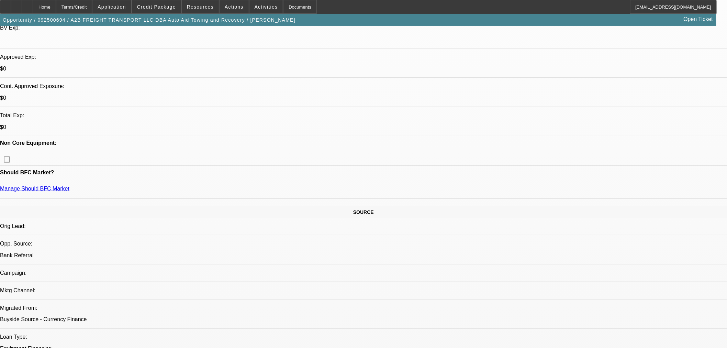
scroll to position [191, 0]
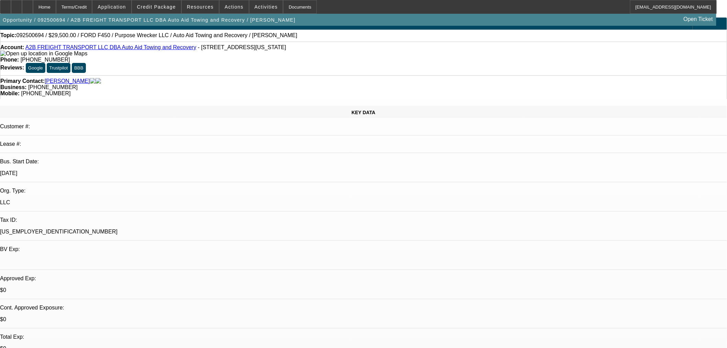
scroll to position [0, 0]
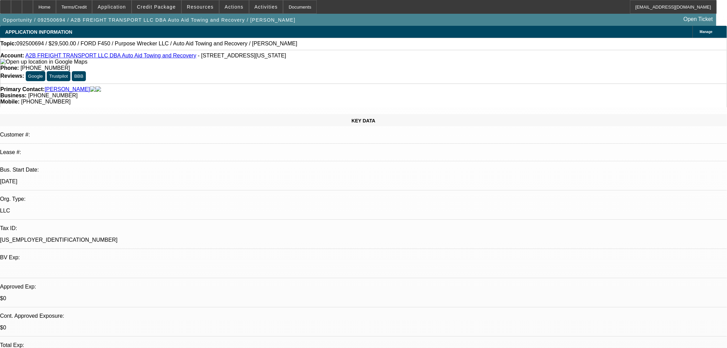
radio input "true"
drag, startPoint x: 613, startPoint y: 133, endPoint x: 611, endPoint y: 139, distance: 6.3
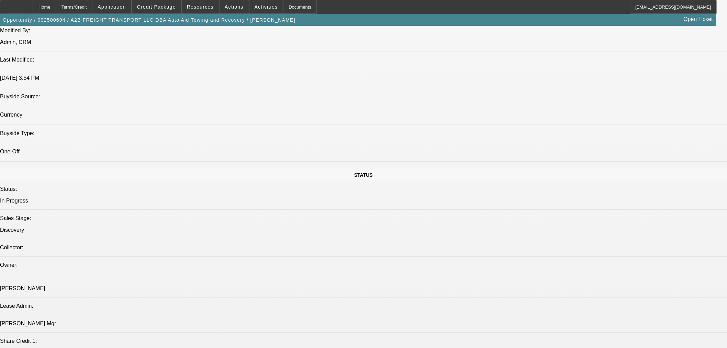
scroll to position [445, 0]
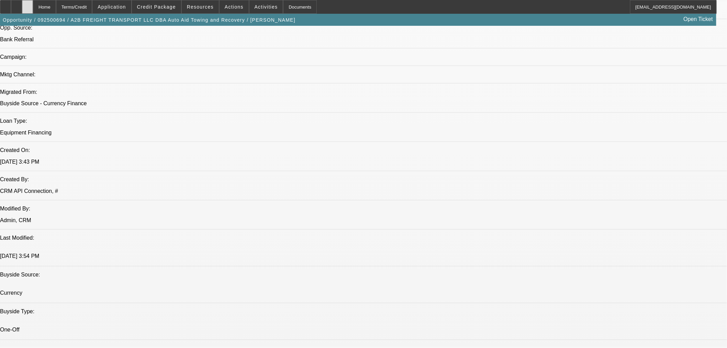
type textarea "TT Trevor. Told him we couldn't do this truck. He would have to have 25% upfron…"
click at [33, 6] on div at bounding box center [27, 7] width 11 height 14
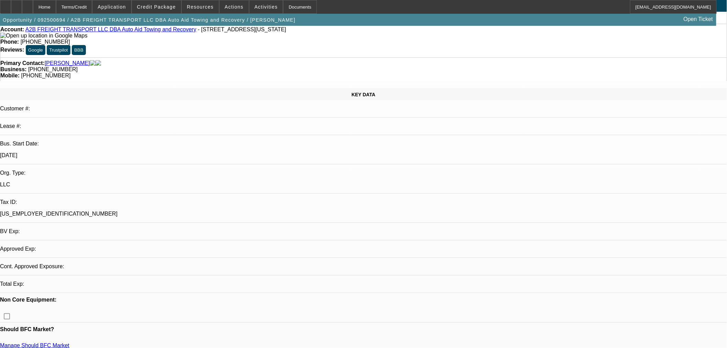
select select "0"
select select "2"
select select "0"
select select "6"
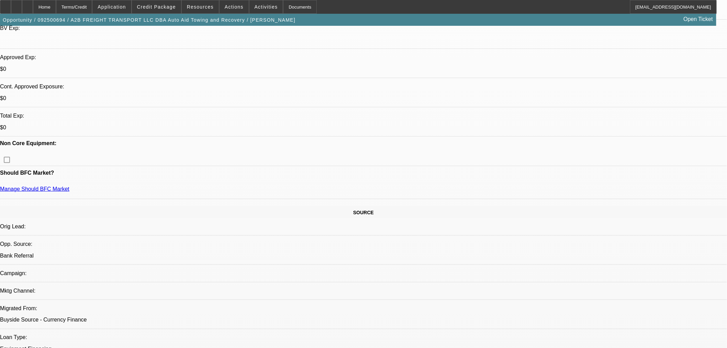
scroll to position [222, 0]
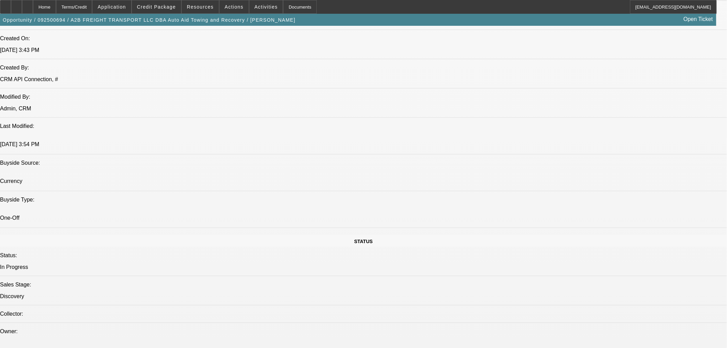
scroll to position [603, 0]
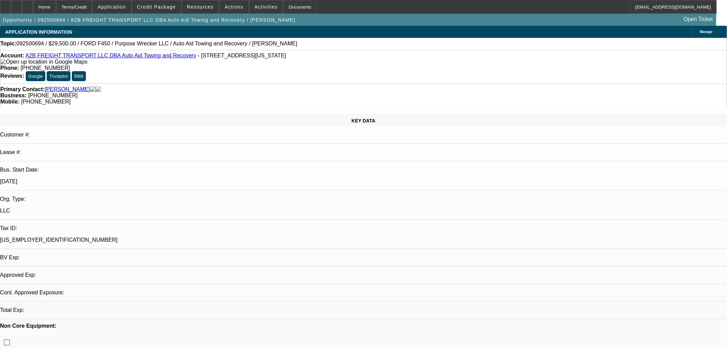
select select "0"
select select "2"
select select "0"
select select "6"
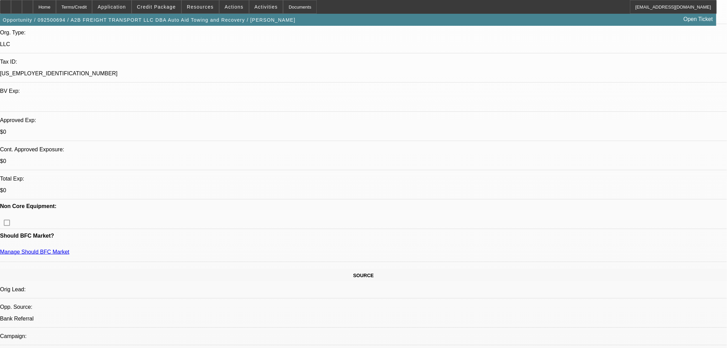
scroll to position [191, 0]
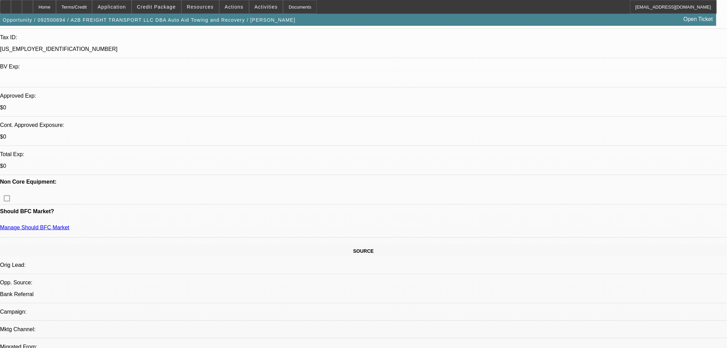
radio input "true"
type textarea "TT [PERSON_NAME]. Pretty low quality opp. Told him likely difficult to get appr…"
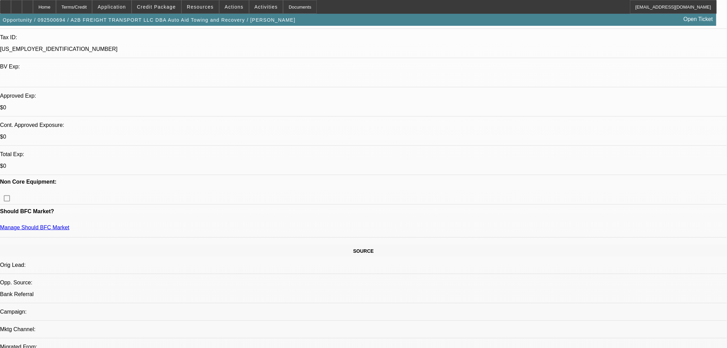
radio input "true"
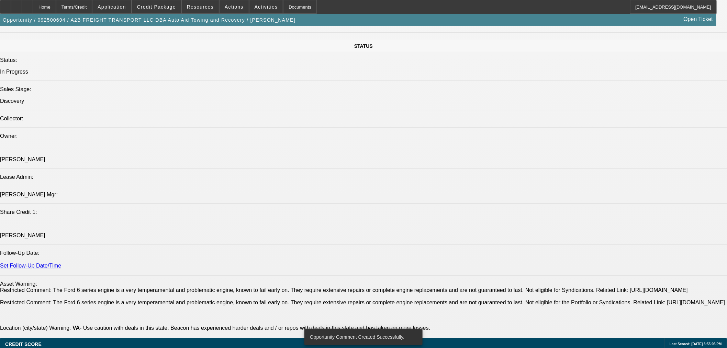
scroll to position [890, 0]
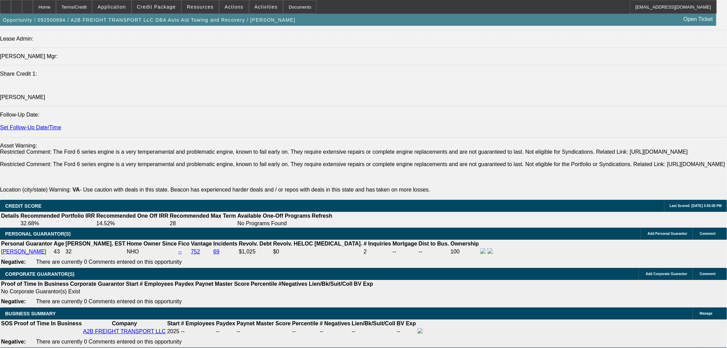
radio input "true"
type textarea "Close out [DATE] if no update."
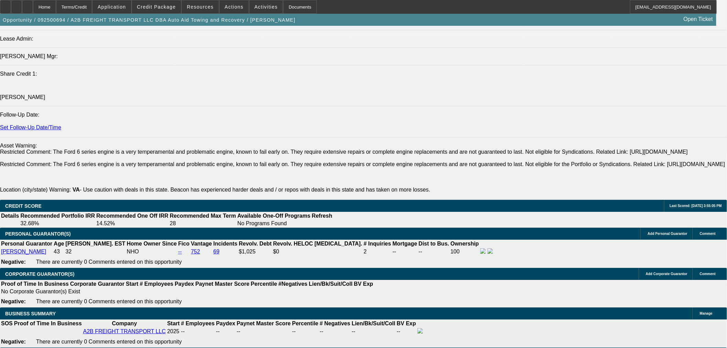
radio input "true"
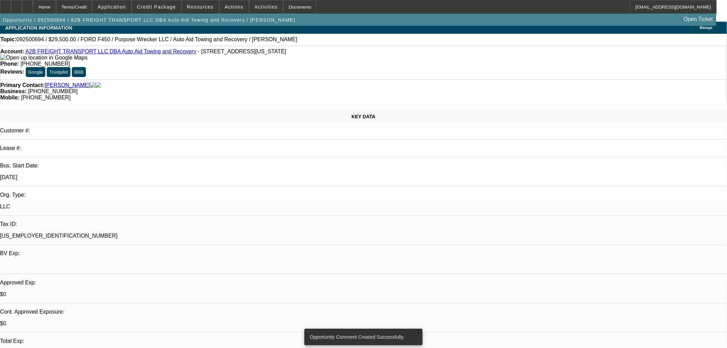
scroll to position [0, 0]
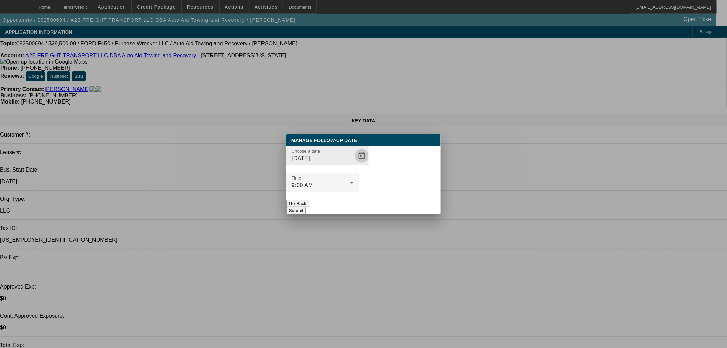
click at [353, 164] on span "Open calendar" at bounding box center [361, 155] width 16 height 16
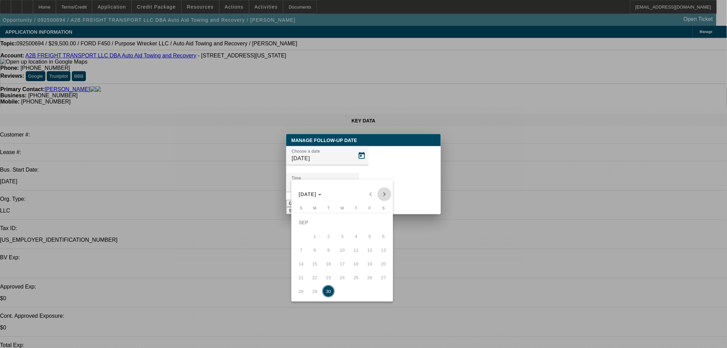
click at [383, 193] on span "Next month" at bounding box center [384, 194] width 14 height 14
click at [331, 238] on span "7" at bounding box center [328, 236] width 12 height 12
type input "10/7/2025"
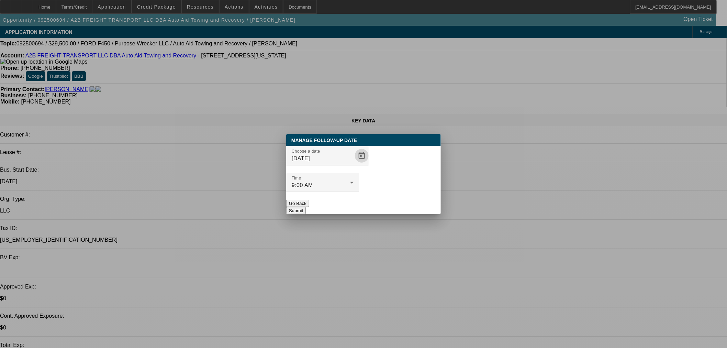
click at [306, 207] on button "Submit" at bounding box center [296, 210] width 20 height 7
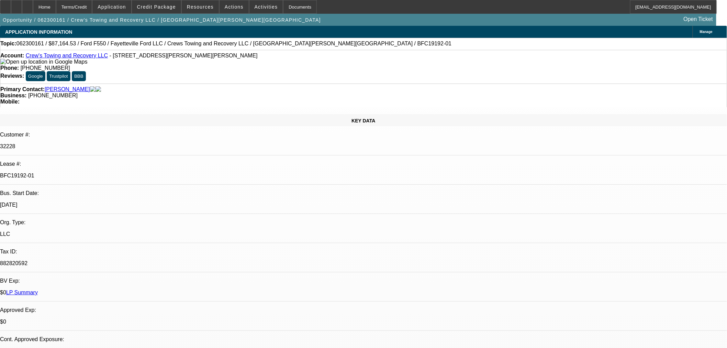
select select "0"
select select "2"
select select "0"
select select "6"
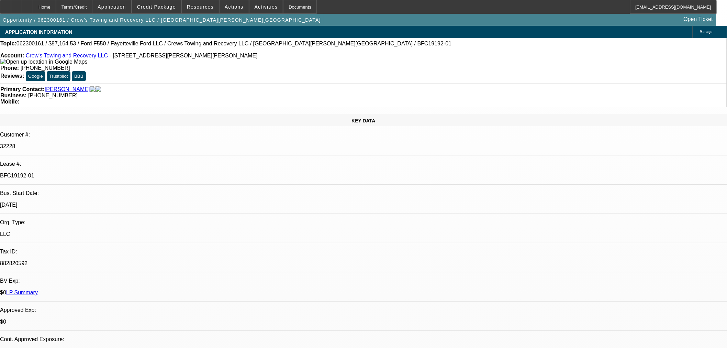
select select "0"
select select "2"
select select "0"
select select "6"
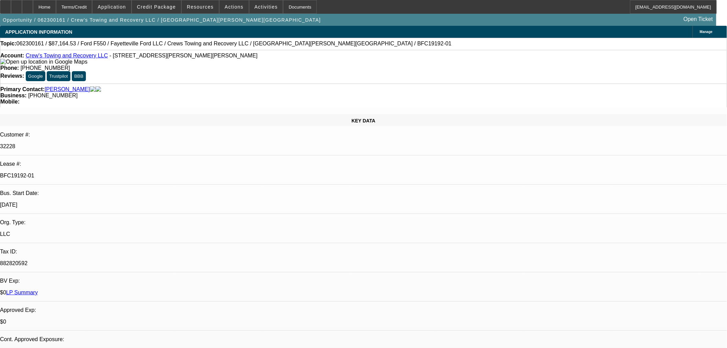
select select "0"
select select "2"
select select "0"
select select "6"
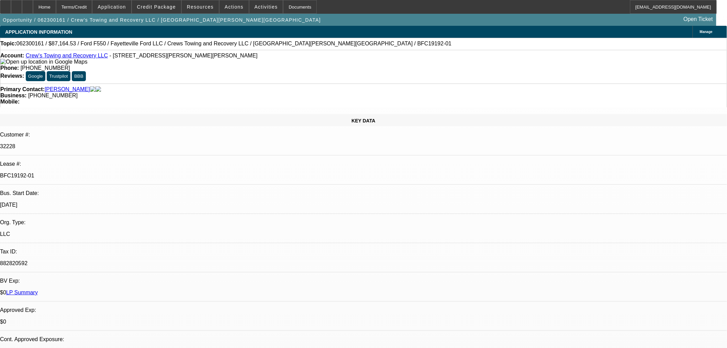
select select "0"
select select "2"
select select "0"
select select "6"
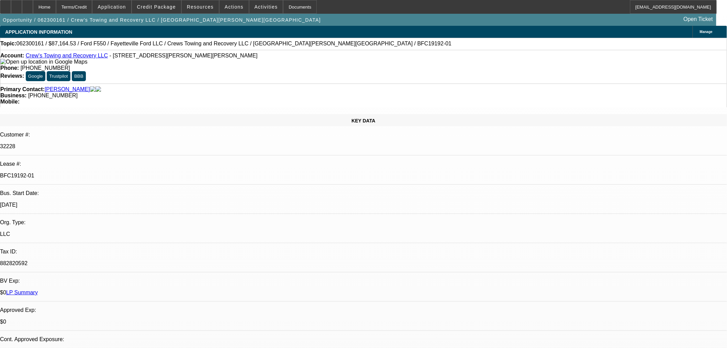
scroll to position [64, 0]
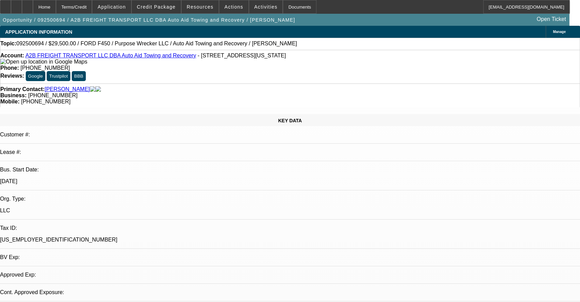
select select "0"
select select "2"
select select "0"
select select "2"
select select "6"
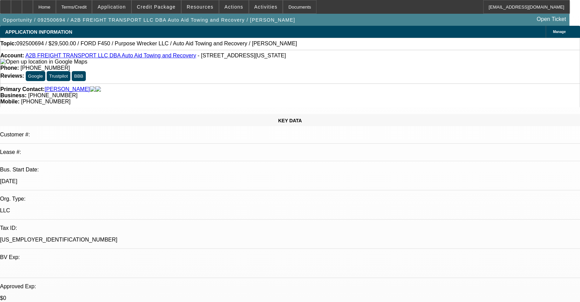
click at [225, 8] on span "Actions" at bounding box center [234, 6] width 19 height 5
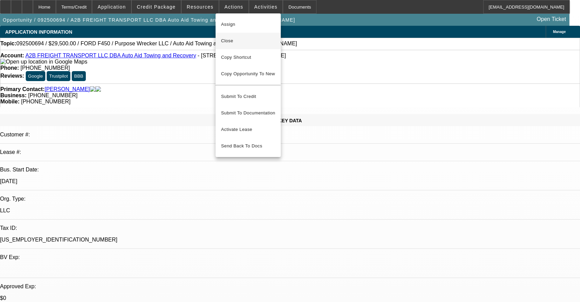
click at [236, 38] on span "Close" at bounding box center [248, 41] width 54 height 8
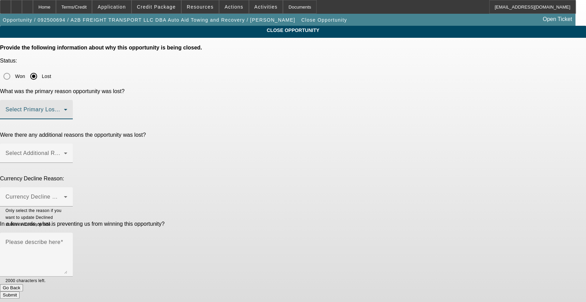
click at [64, 108] on span at bounding box center [34, 112] width 58 height 8
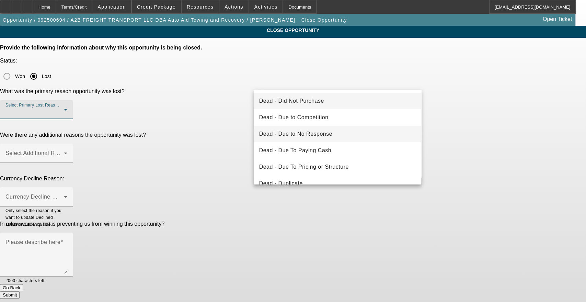
scroll to position [63, 0]
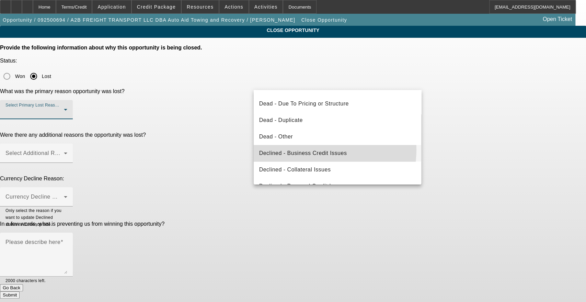
click at [308, 149] on span "Declined - Business Credit Issues" at bounding box center [303, 153] width 88 height 8
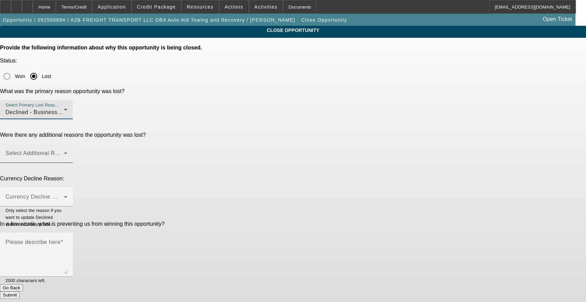
click at [74, 150] on mat-label "Select Additional Reasons" at bounding box center [39, 153] width 68 height 6
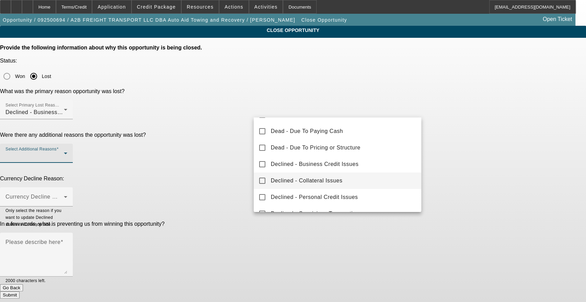
click at [317, 178] on span "Declined - Collateral Issues" at bounding box center [307, 181] width 72 height 8
click at [208, 126] on div at bounding box center [293, 151] width 586 height 302
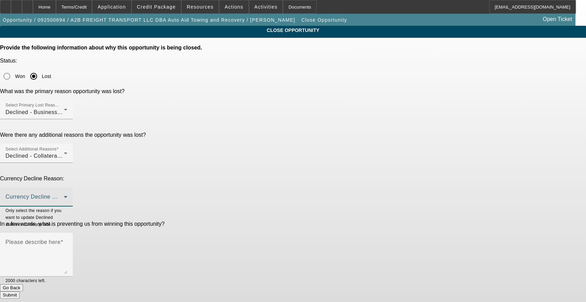
click at [64, 195] on span at bounding box center [34, 199] width 58 height 8
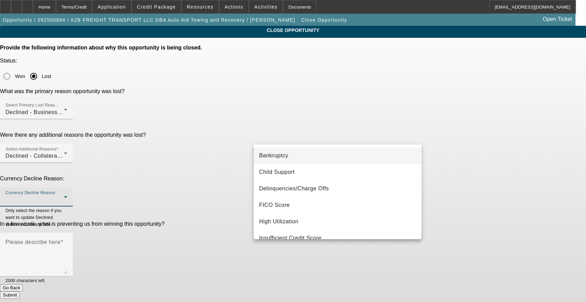
click at [239, 136] on div at bounding box center [293, 151] width 586 height 302
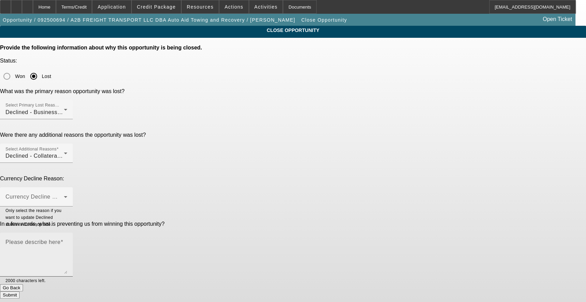
click at [60, 239] on mat-label "Please describe here" at bounding box center [32, 242] width 55 height 6
click at [67, 241] on textarea "Please describe here" at bounding box center [36, 257] width 62 height 33
type textarea "Poor quality opp looking to buy restricted ford with no down payment."
click at [20, 291] on button "Submit" at bounding box center [10, 294] width 20 height 7
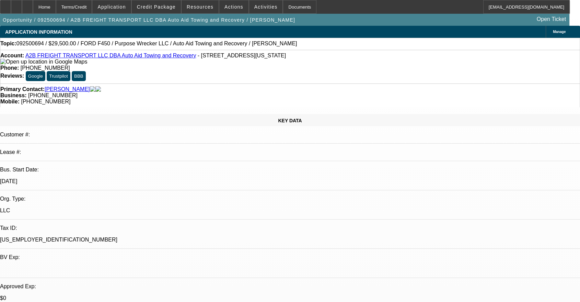
select select "0"
select select "2"
select select "0"
select select "6"
